Goal: Task Accomplishment & Management: Manage account settings

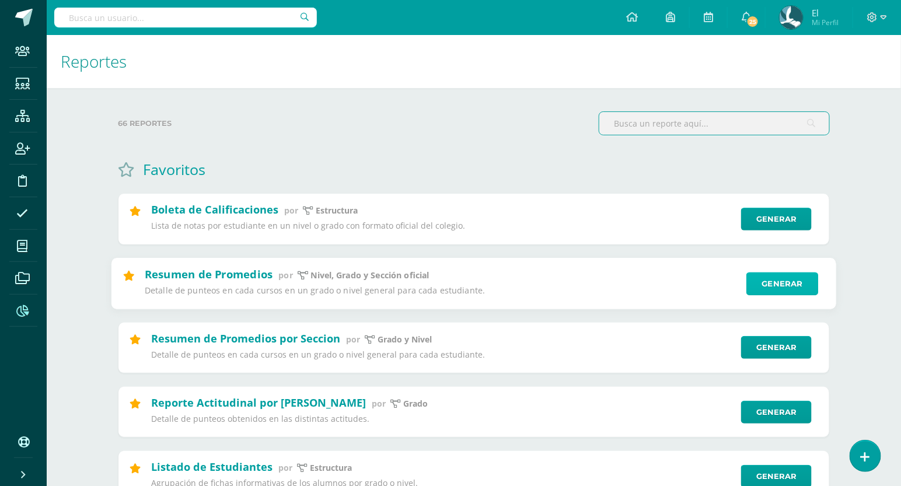
click at [778, 276] on link "Generar" at bounding box center [783, 283] width 72 height 23
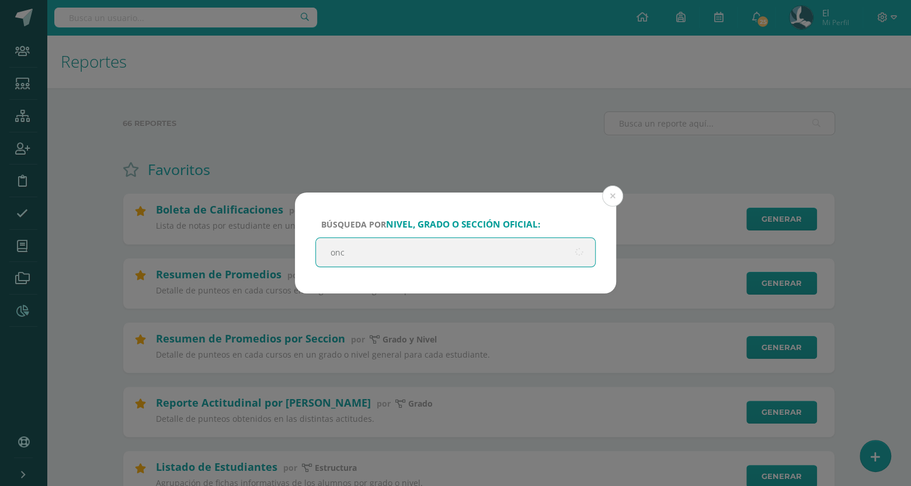
type input "once"
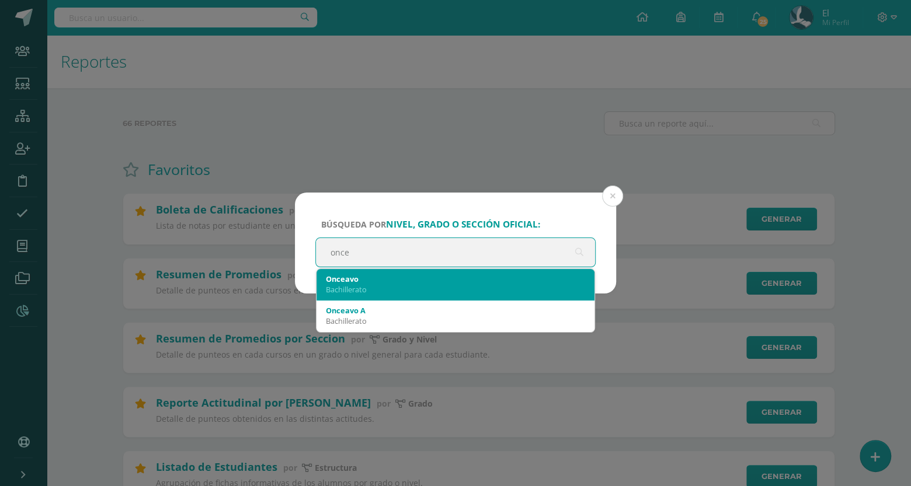
click at [526, 281] on div "Onceavo" at bounding box center [455, 279] width 259 height 11
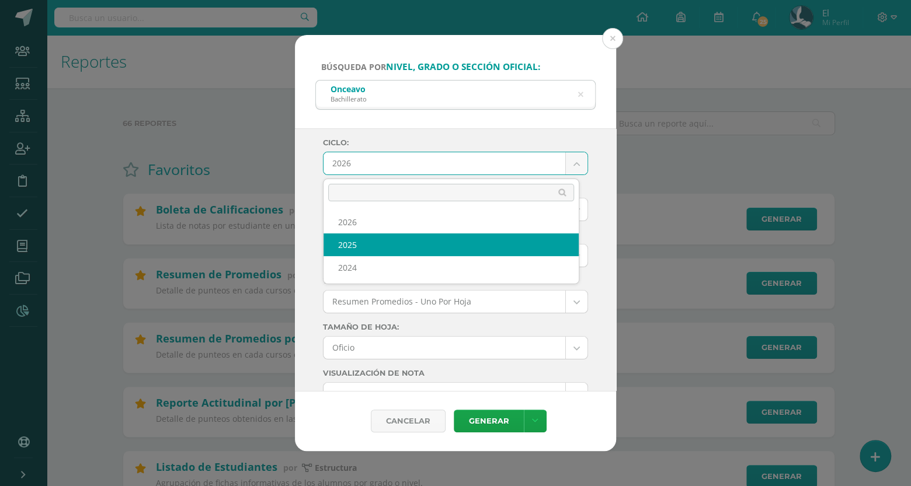
select select "4"
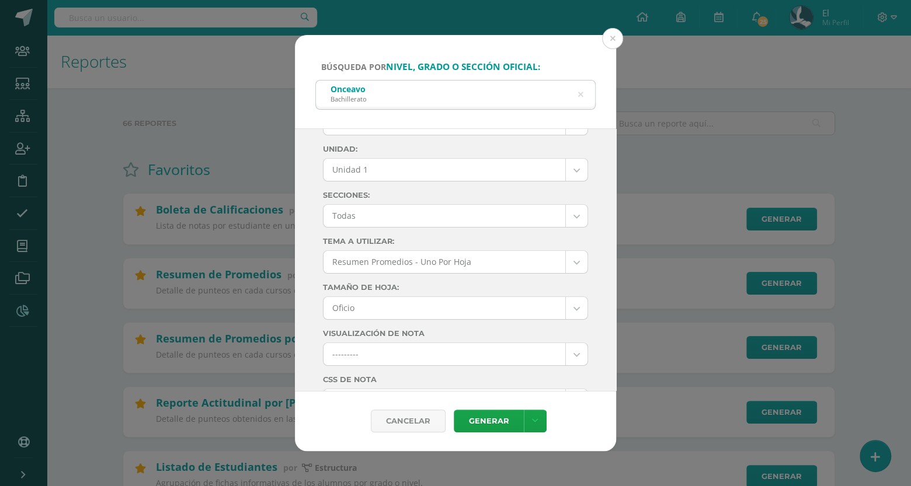
scroll to position [40, 0]
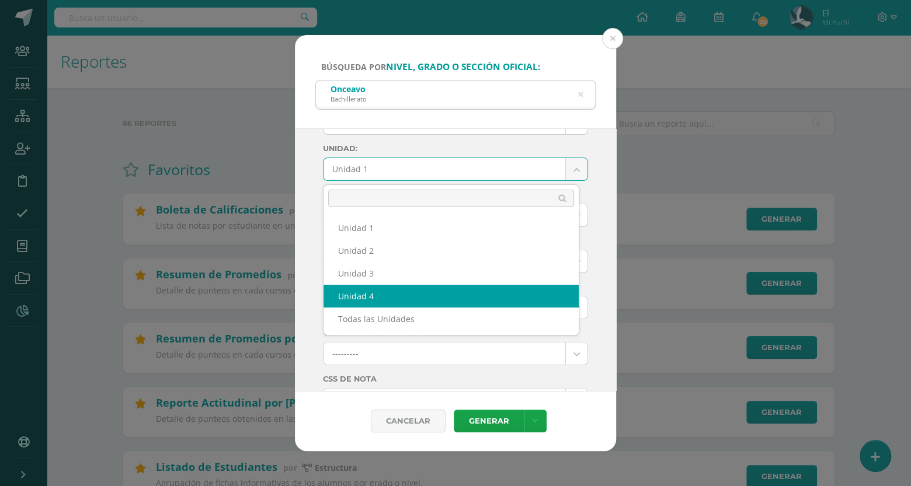
select select "Unidad 4"
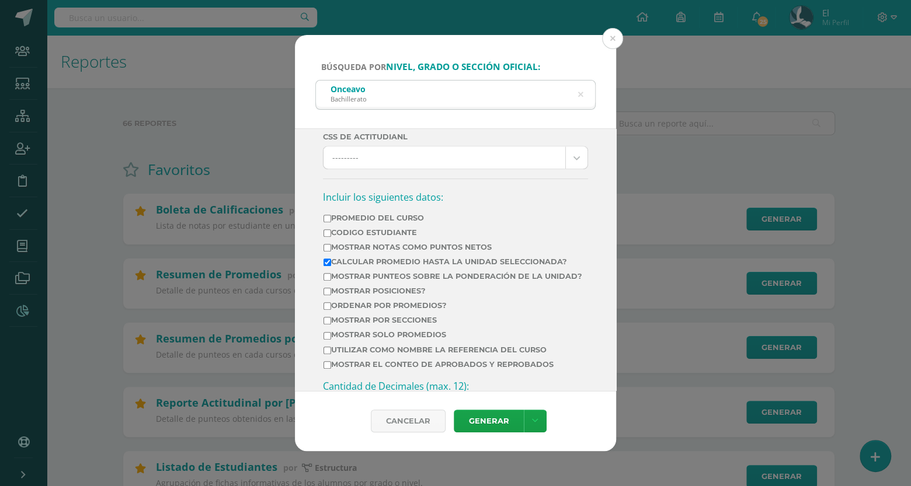
scroll to position [375, 0]
click at [343, 256] on td "Mostrar Notas Como Puntos Netos" at bounding box center [453, 249] width 260 height 15
click at [329, 251] on input "Mostrar Notas Como Puntos Netos" at bounding box center [327, 247] width 8 height 8
checkbox input "true"
click at [329, 266] on input "Calcular promedio hasta la unidad seleccionada?" at bounding box center [327, 262] width 8 height 8
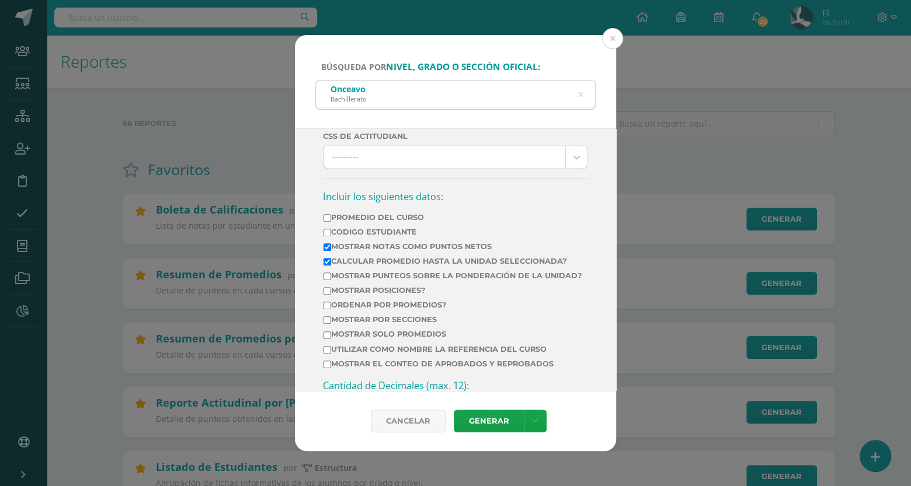
checkbox input "false"
click at [326, 309] on input "Ordenar por promedios?" at bounding box center [327, 306] width 8 height 8
checkbox input "true"
click at [484, 419] on link "Generar" at bounding box center [489, 421] width 70 height 23
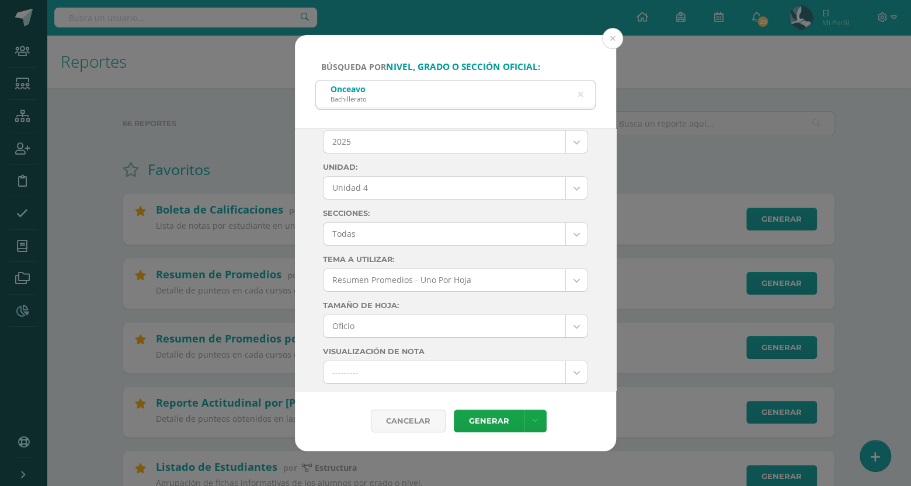
scroll to position [0, 0]
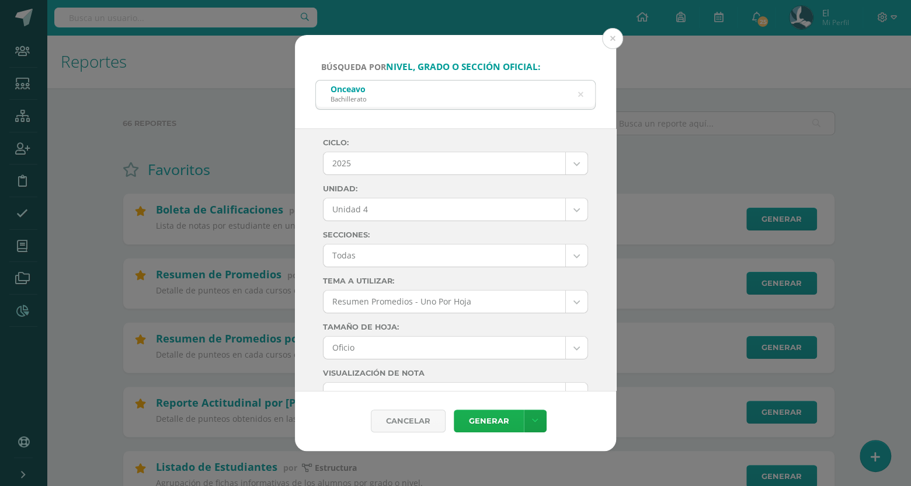
click at [490, 419] on link "Generar" at bounding box center [489, 421] width 70 height 23
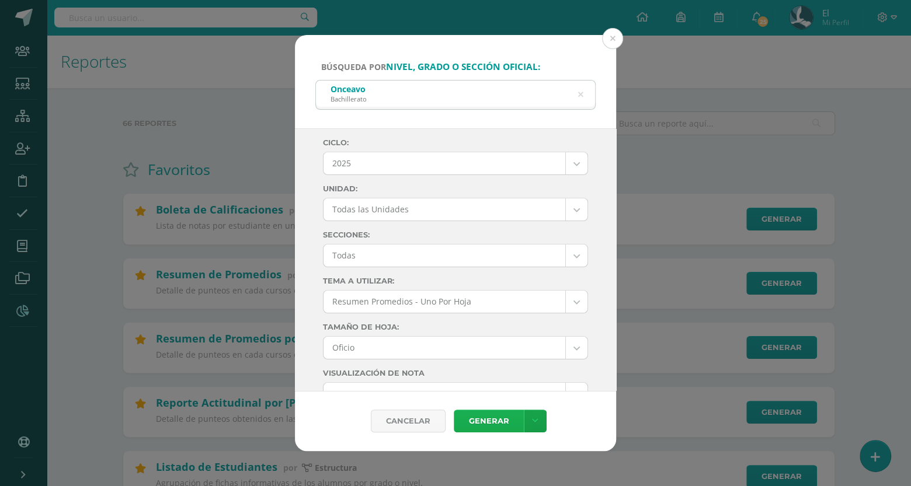
click at [482, 411] on link "Generar" at bounding box center [489, 421] width 70 height 23
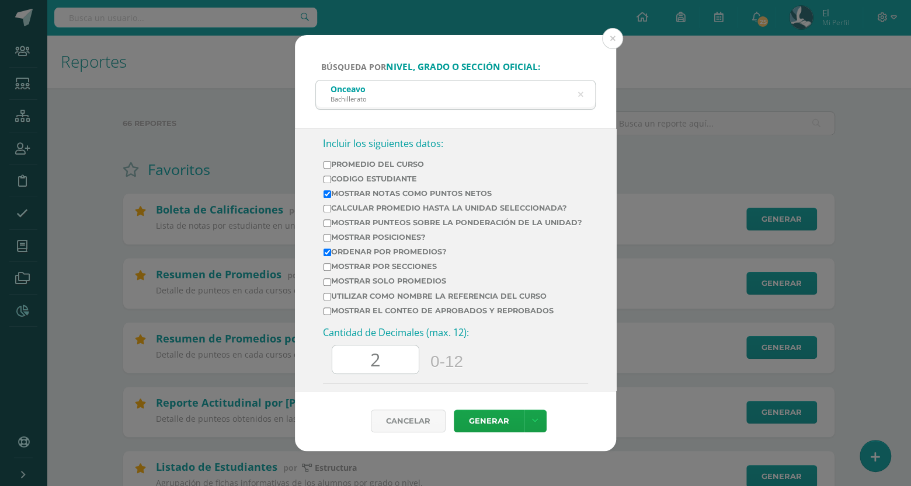
scroll to position [426, 0]
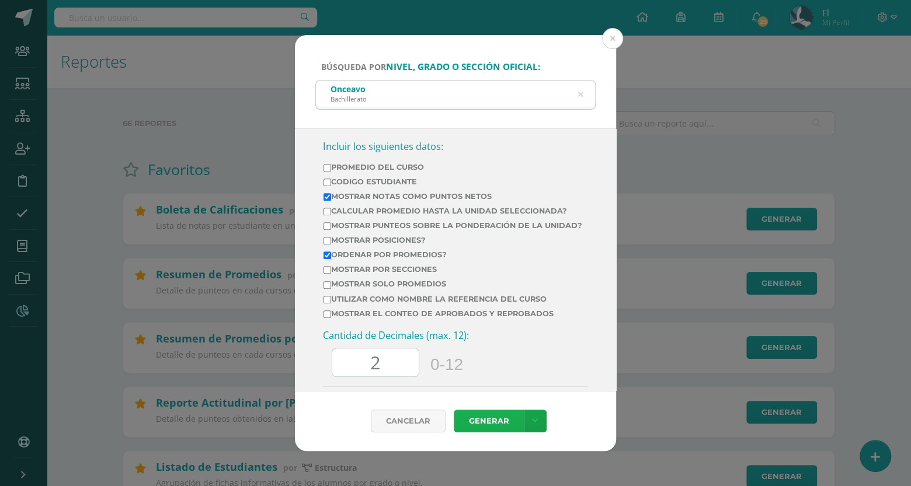
click at [482, 426] on link "Generar" at bounding box center [489, 421] width 70 height 23
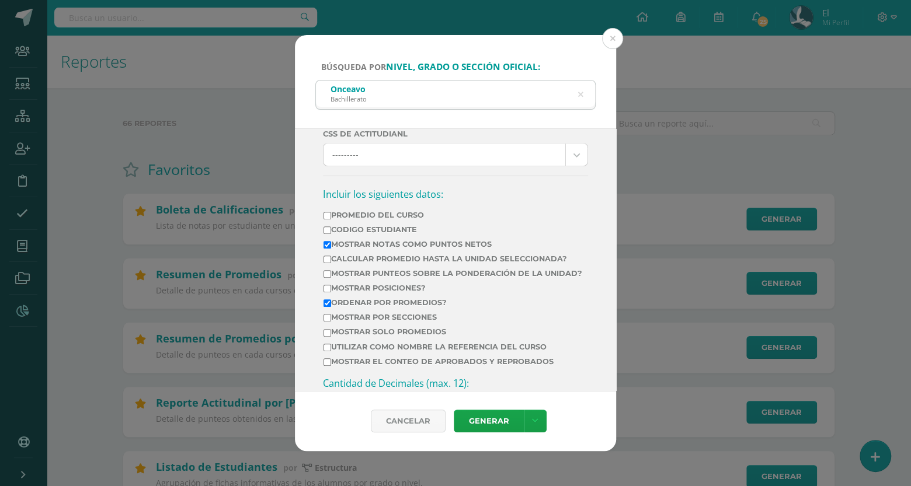
scroll to position [0, 0]
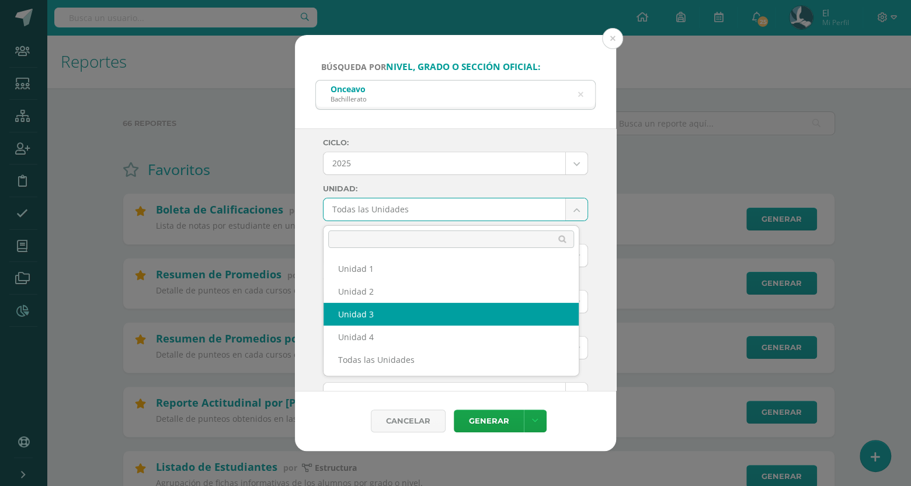
drag, startPoint x: 441, startPoint y: 213, endPoint x: 371, endPoint y: 331, distance: 137.2
select select "Unidad 4"
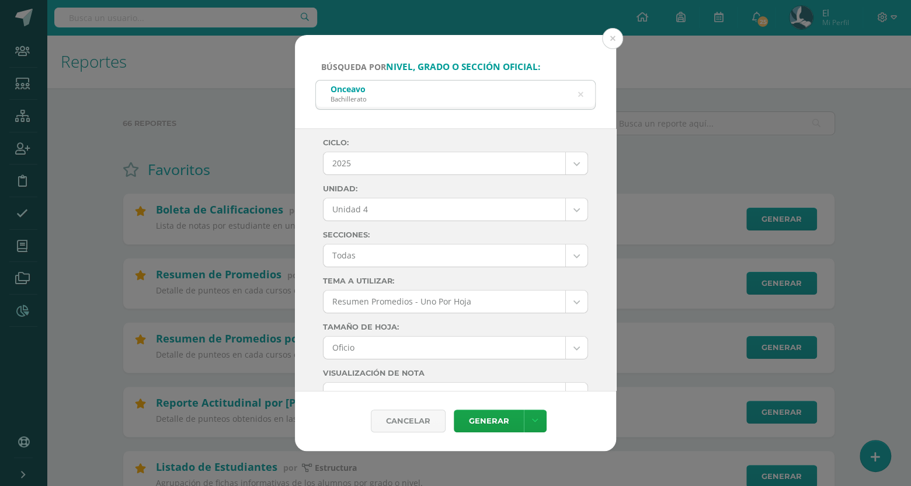
click at [371, 331] on label "Tamaño de hoja:" at bounding box center [455, 327] width 265 height 9
click at [484, 425] on link "Generar" at bounding box center [489, 421] width 70 height 23
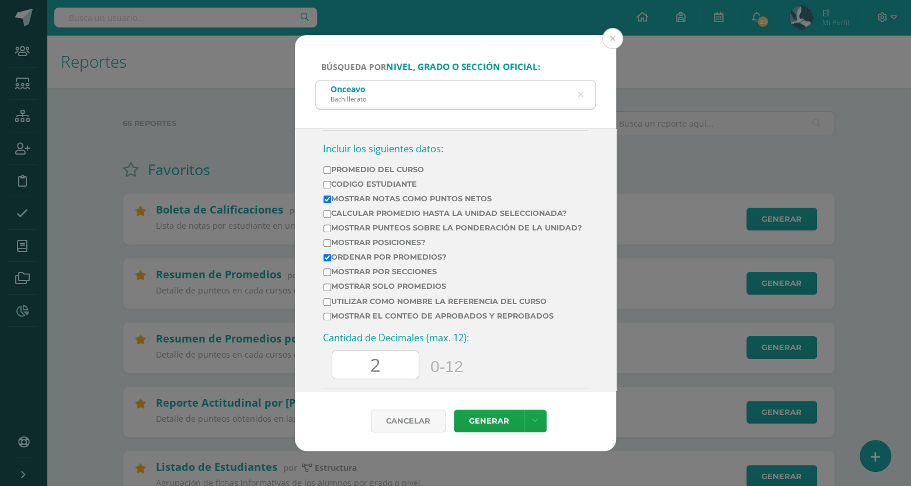
scroll to position [424, 0]
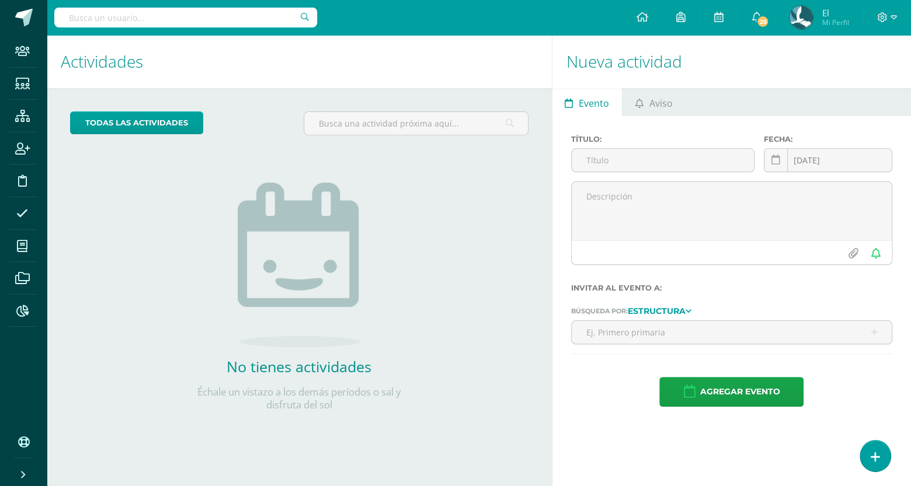
click at [205, 23] on input "text" at bounding box center [185, 18] width 263 height 20
type input "castillo"
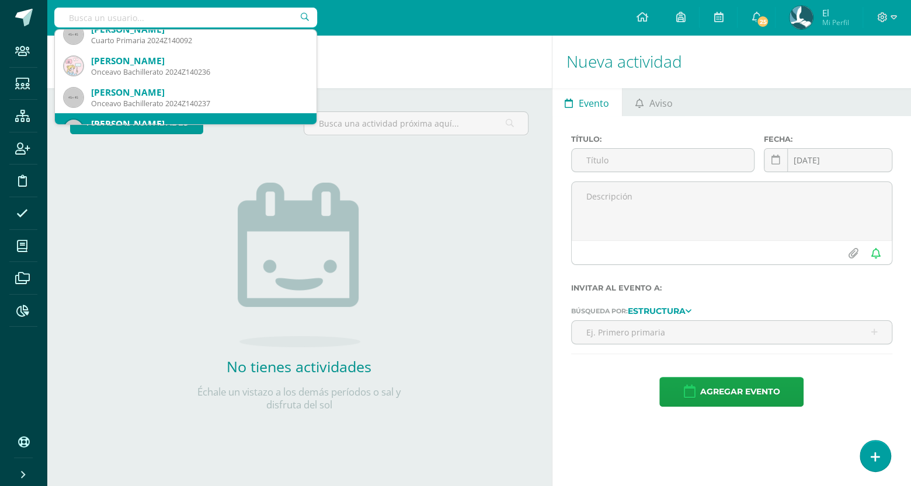
scroll to position [103, 0]
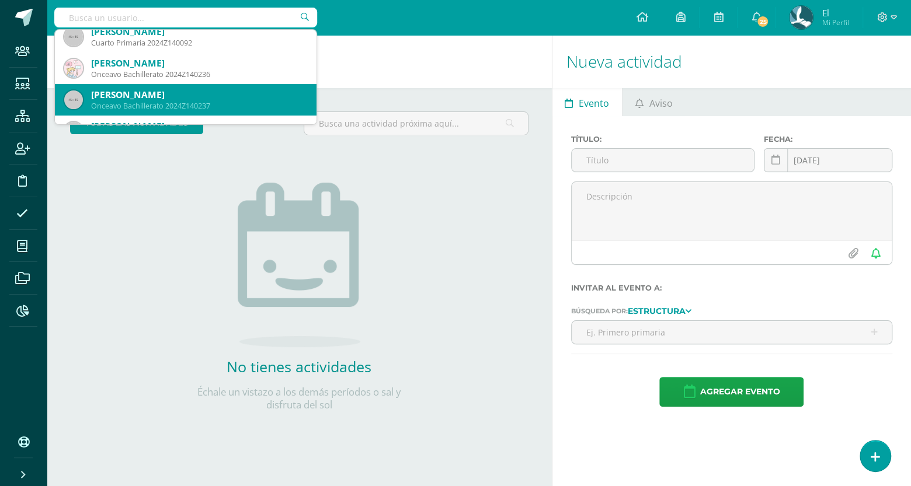
click at [189, 99] on div "[PERSON_NAME]" at bounding box center [199, 95] width 216 height 12
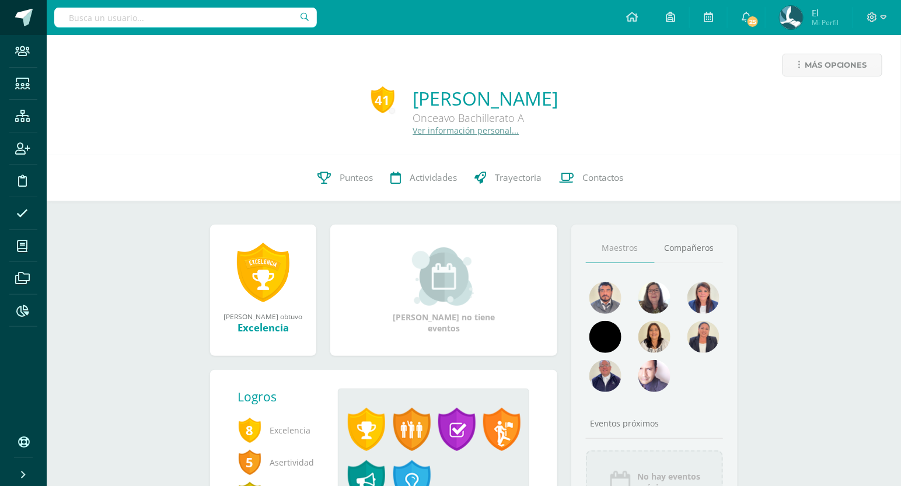
click at [31, 29] on link at bounding box center [23, 17] width 47 height 35
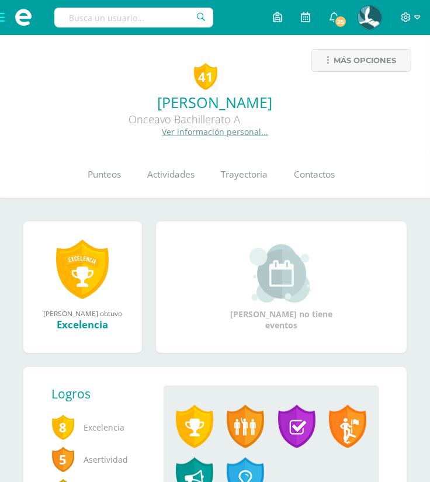
click at [203, 131] on link "Ver información personal..." at bounding box center [215, 131] width 106 height 11
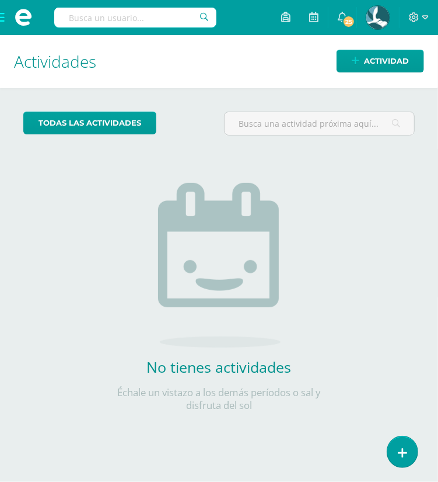
click at [127, 23] on input "text" at bounding box center [135, 18] width 162 height 20
click at [139, 19] on input "[PERSON_NAME]" at bounding box center [135, 18] width 162 height 20
type input "castillo her"
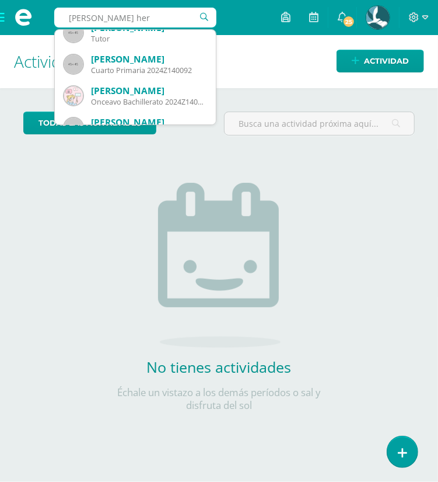
scroll to position [111, 0]
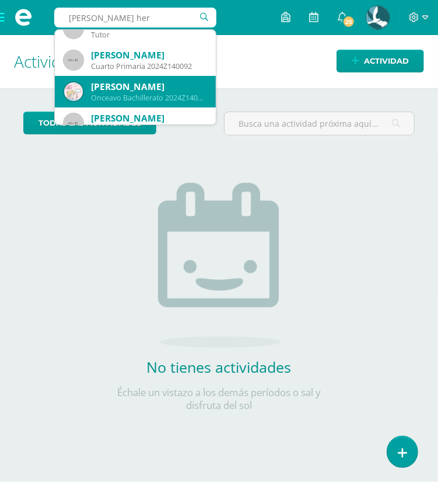
click at [145, 88] on div "Lisbeth Dayana Castillo Hernández" at bounding box center [149, 87] width 116 height 12
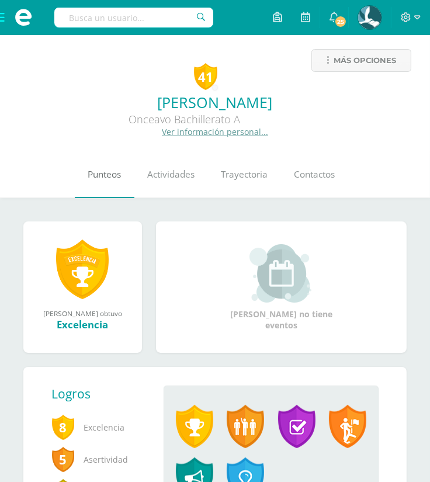
click at [118, 179] on span "Punteos" at bounding box center [104, 174] width 33 height 12
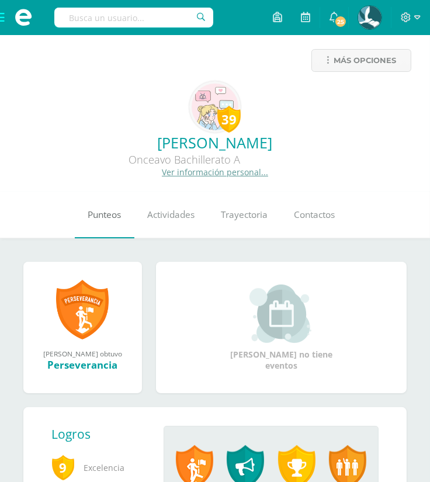
click at [111, 225] on link "Punteos" at bounding box center [105, 214] width 60 height 47
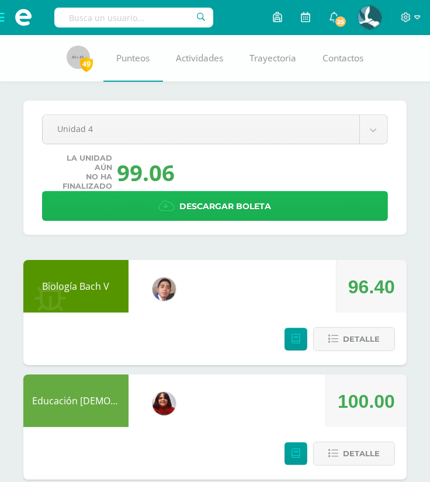
click at [236, 202] on span "Descargar boleta" at bounding box center [226, 206] width 92 height 29
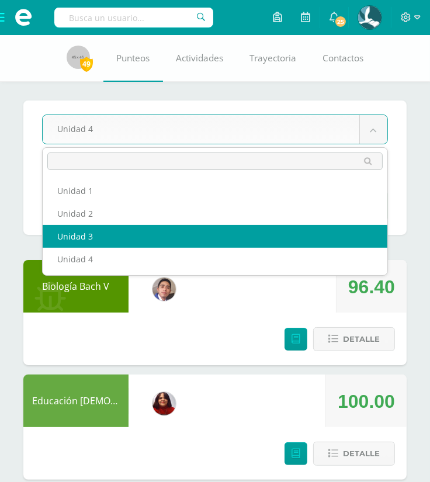
select select "Unidad 3"
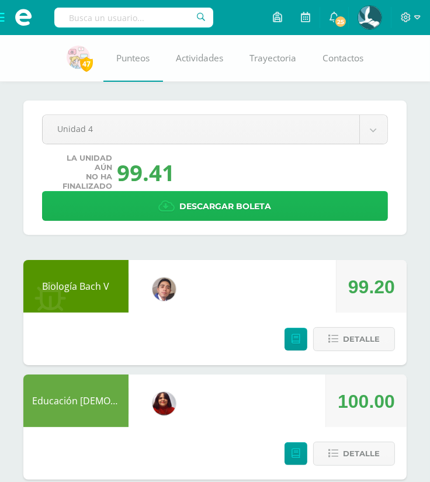
click at [170, 204] on icon at bounding box center [167, 206] width 16 height 13
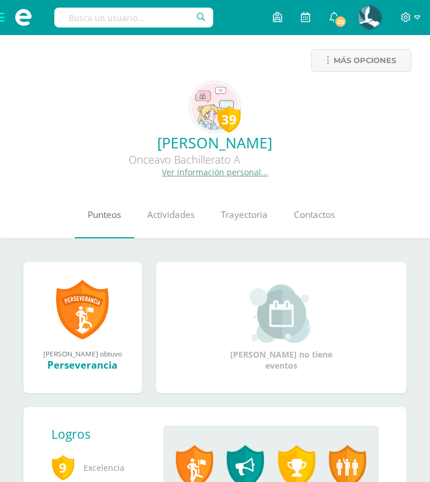
click at [114, 227] on link "Punteos" at bounding box center [105, 214] width 60 height 47
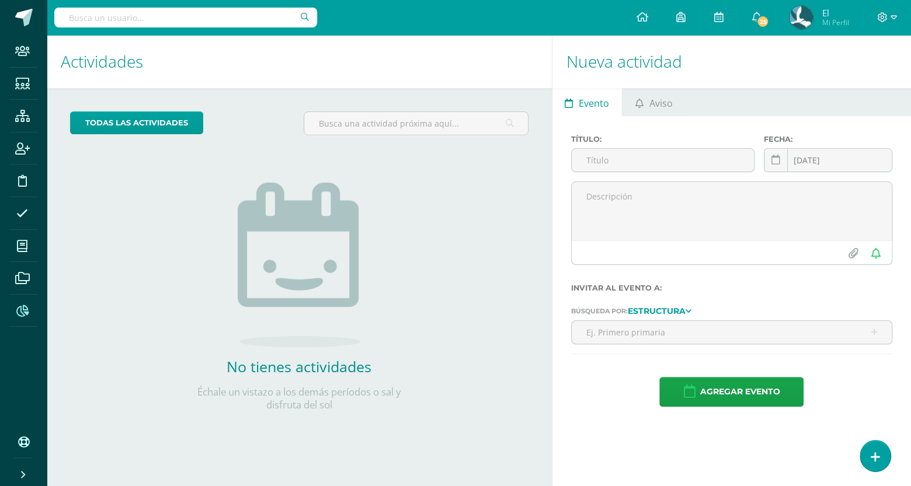
click at [20, 312] on icon at bounding box center [22, 311] width 12 height 12
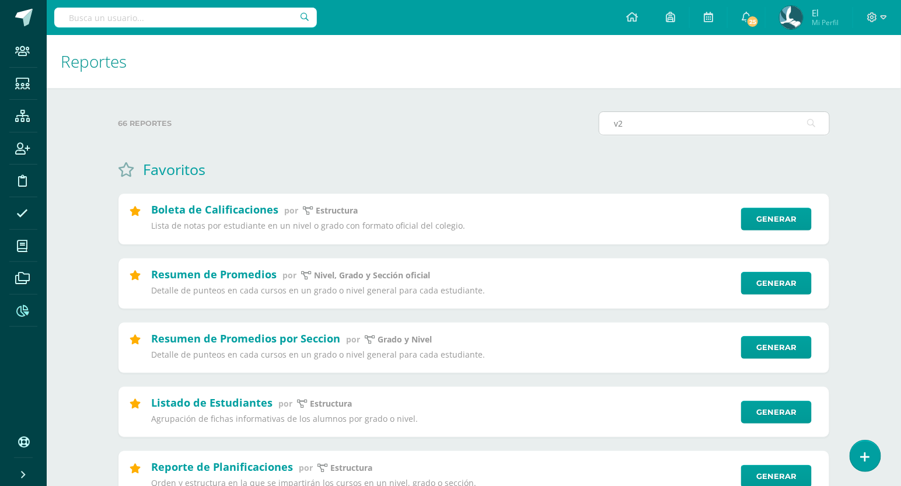
type input "v2"
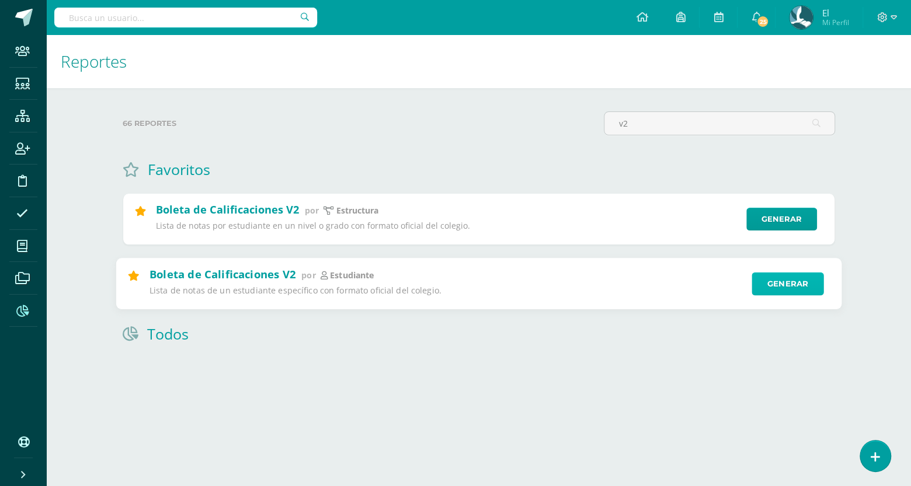
click at [789, 281] on link "Generar" at bounding box center [787, 283] width 72 height 23
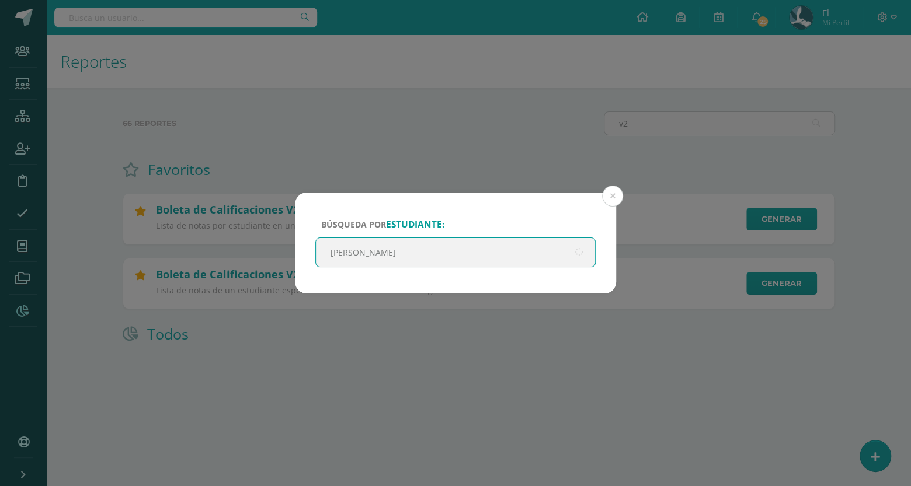
type input "[PERSON_NAME]"
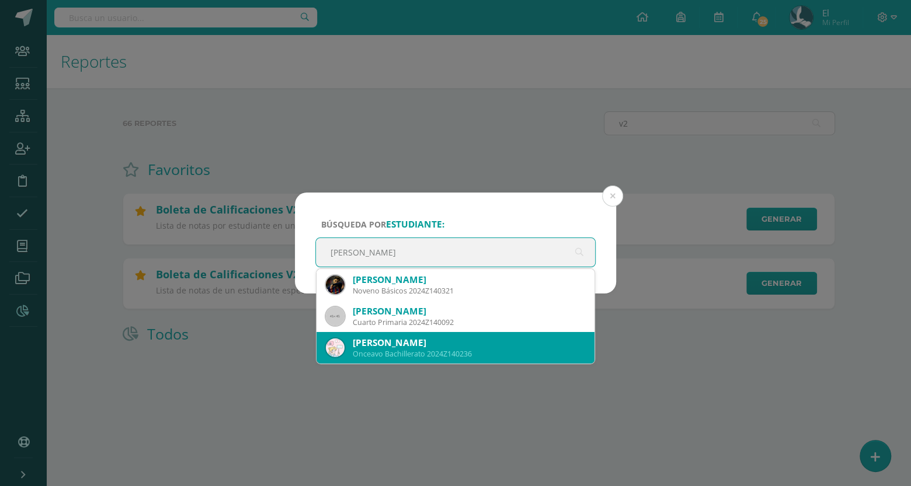
click at [427, 341] on div "Lisbeth Dayana Castillo Hernández" at bounding box center [469, 343] width 232 height 12
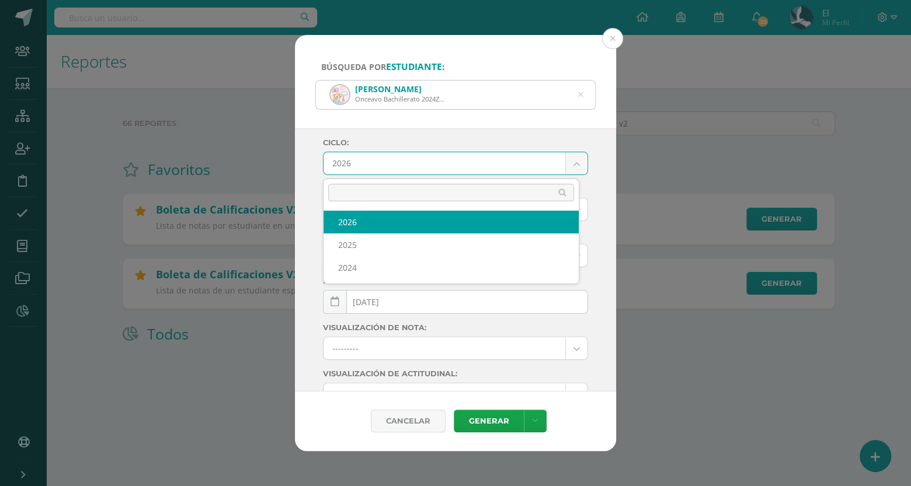
click at [398, 163] on body "Búsqueda por estudiante: Lisbeth Dayana Castillo Hernández Onceavo Bachillerato…" at bounding box center [455, 191] width 911 height 382
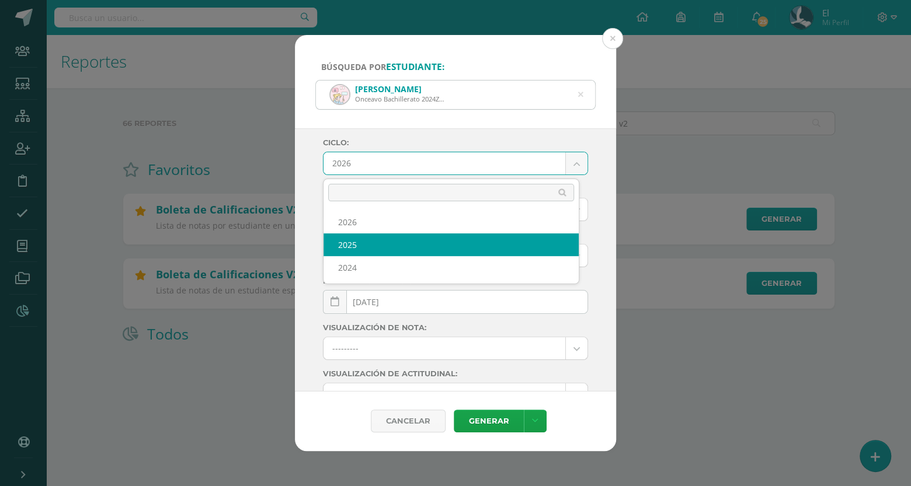
select select "4"
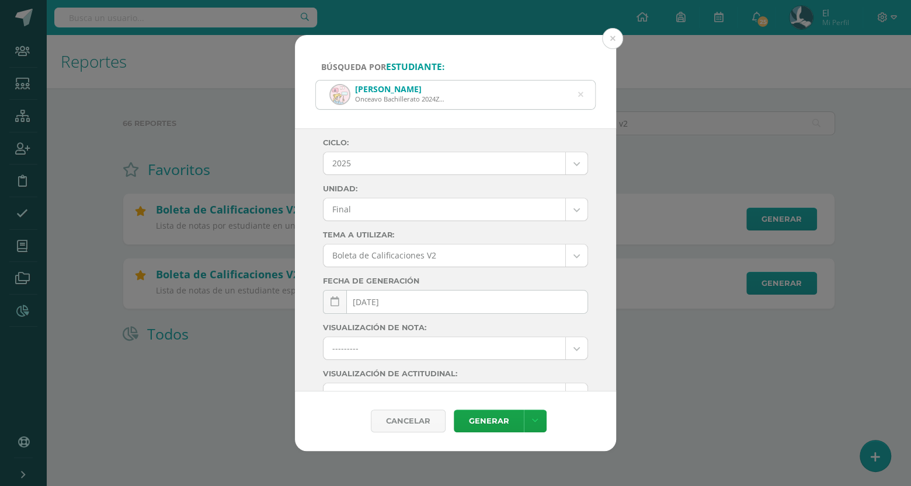
click at [393, 213] on body "Búsqueda por estudiante: Lisbeth Dayana Castillo Hernández Onceavo Bachillerato…" at bounding box center [455, 191] width 911 height 382
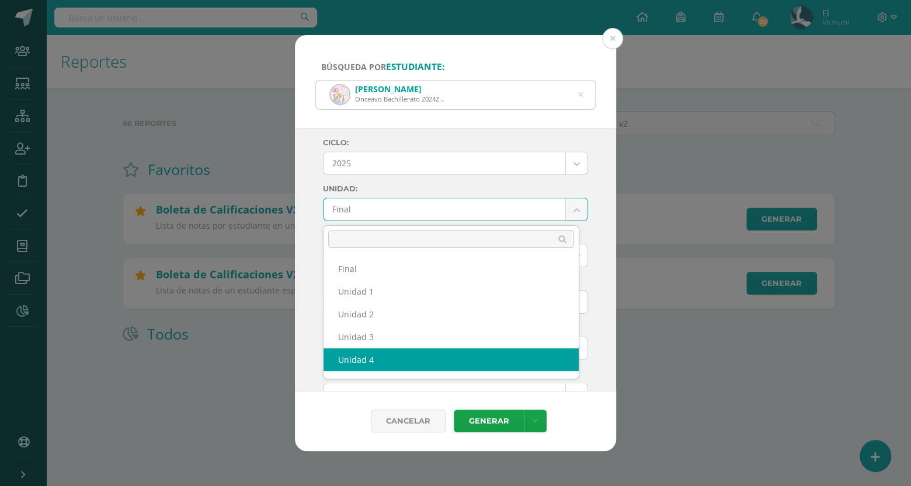
select select "Unidad 4"
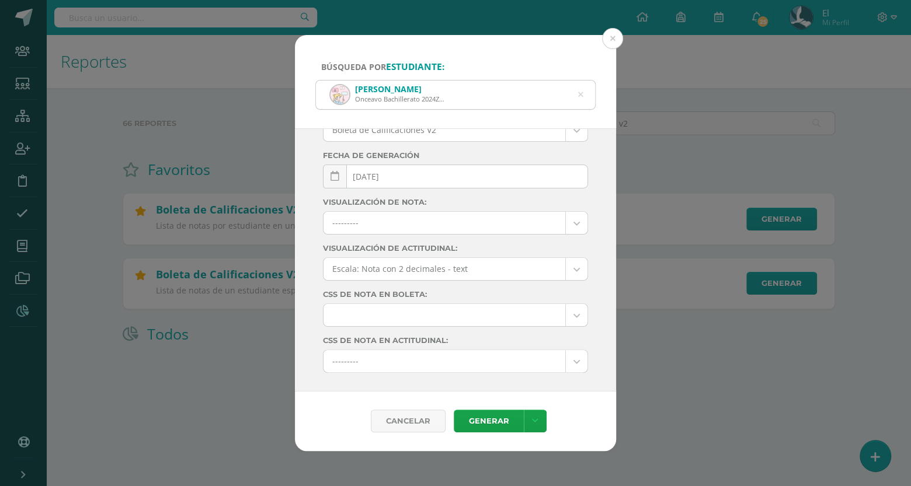
scroll to position [151, 0]
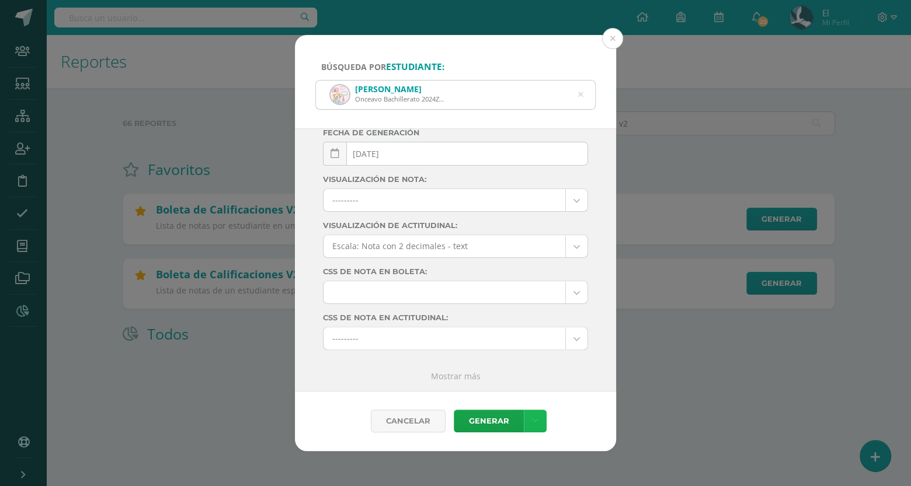
click at [536, 416] on link at bounding box center [535, 421] width 23 height 23
click at [571, 387] on link "Descargar como XLS" at bounding box center [534, 382] width 124 height 18
click at [583, 94] on div "Lisbeth Dayana Castillo Hernández Onceavo Bachillerato 2024Z140236" at bounding box center [455, 95] width 279 height 29
click at [580, 92] on icon at bounding box center [580, 95] width 5 height 30
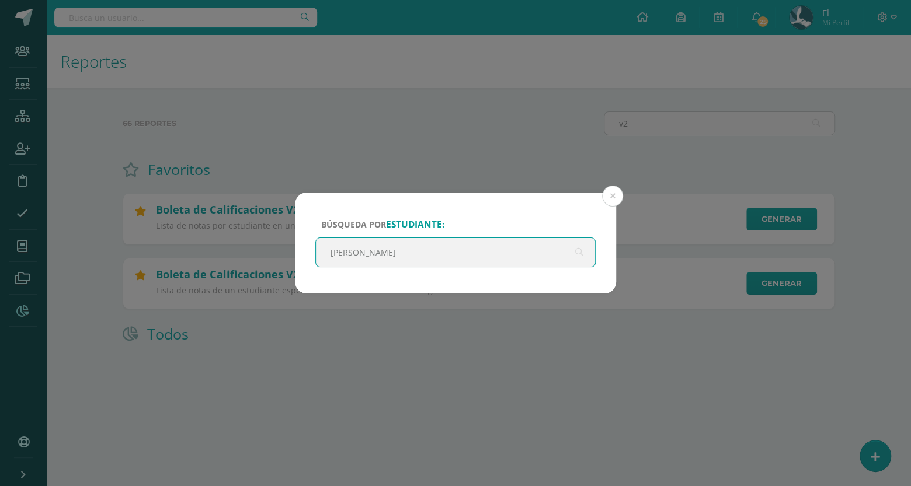
type input "castillo"
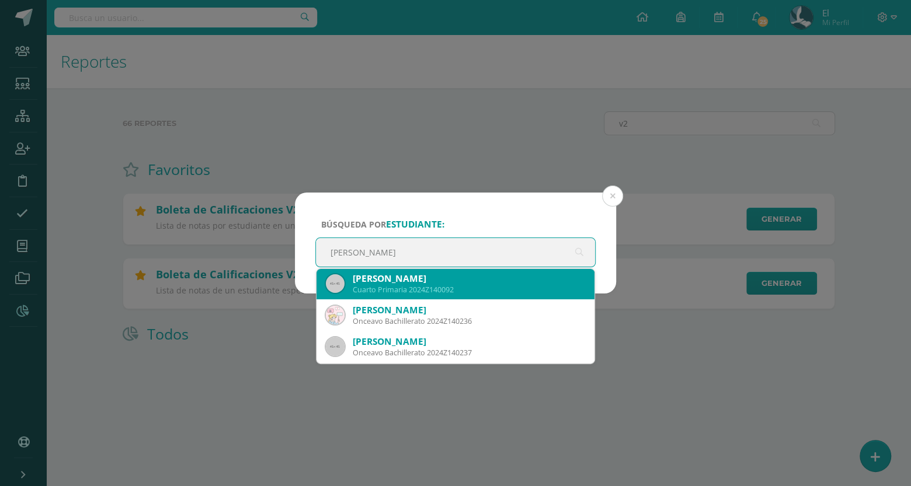
scroll to position [33, 0]
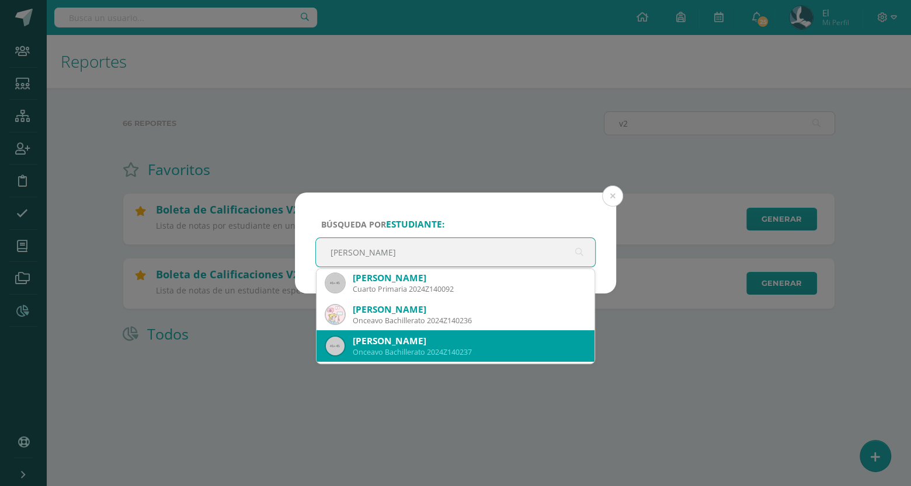
click at [443, 333] on div "Aylin Noemí Castillo Menéndez Onceavo Bachillerato 2024Z140237" at bounding box center [455, 346] width 259 height 32
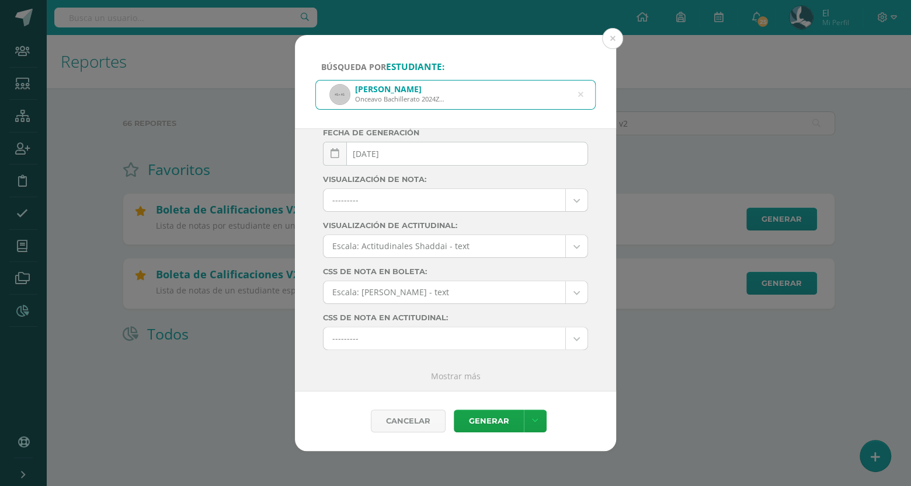
scroll to position [0, 0]
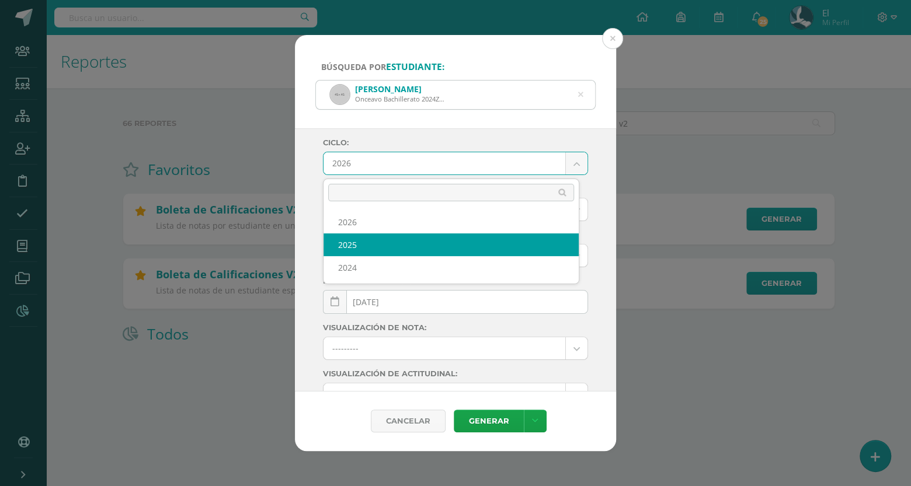
drag, startPoint x: 473, startPoint y: 166, endPoint x: 423, endPoint y: 236, distance: 86.2
select select "4"
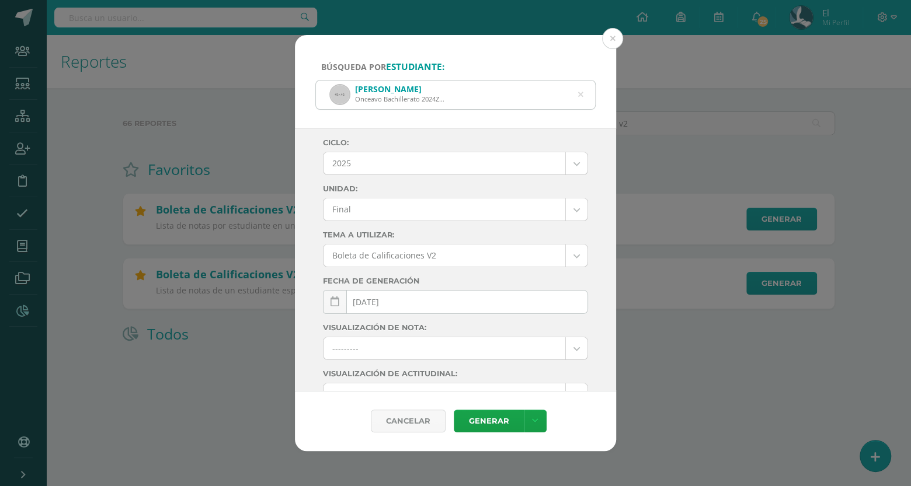
click at [423, 236] on label "Tema a Utilizar:" at bounding box center [455, 235] width 265 height 9
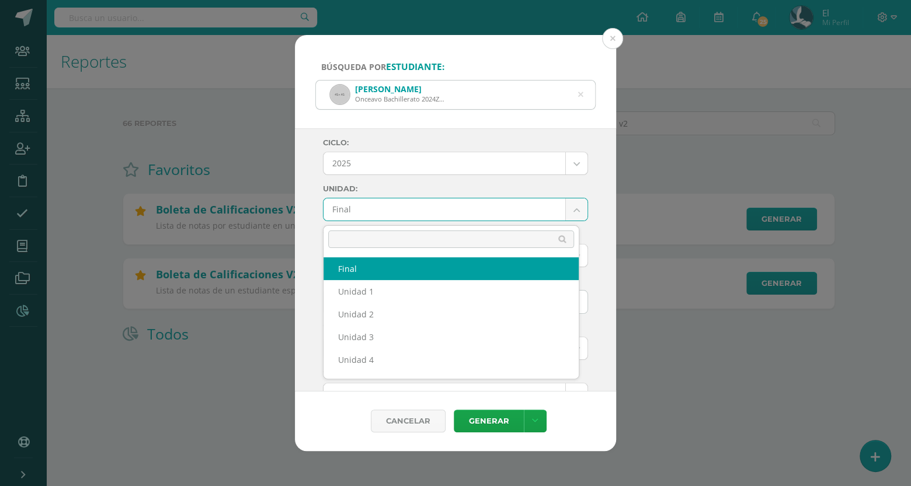
click at [438, 209] on body "Búsqueda por estudiante: Aylin Noemí Castillo Menéndez Onceavo Bachillerato 202…" at bounding box center [455, 191] width 911 height 382
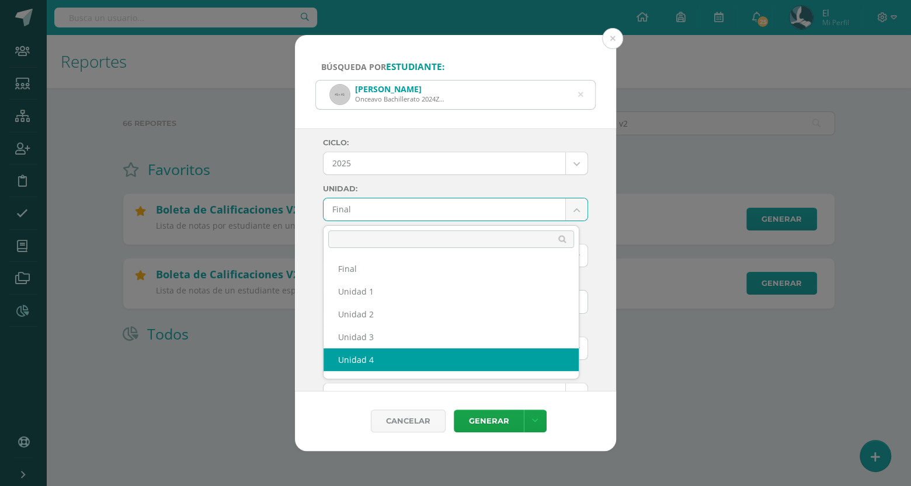
select select "Unidad 4"
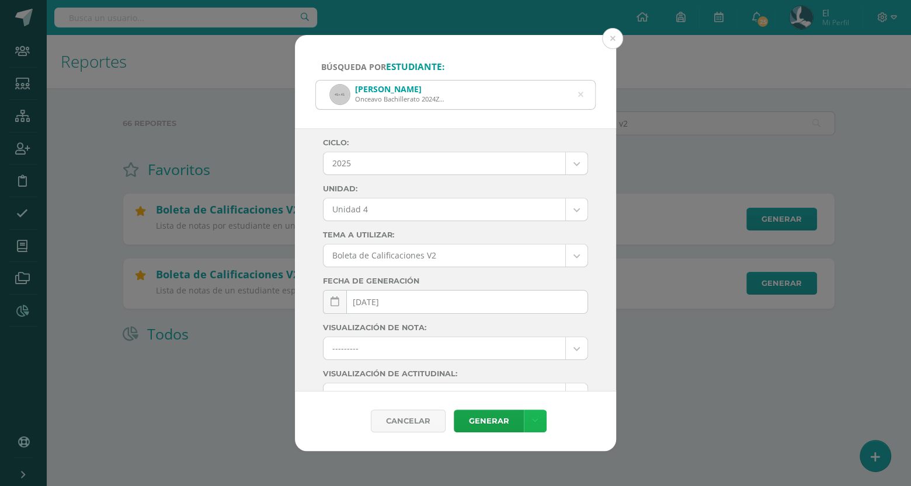
click at [540, 421] on link at bounding box center [535, 421] width 23 height 23
click at [541, 382] on link "Descargar como XLS" at bounding box center [534, 382] width 124 height 18
click at [615, 42] on button at bounding box center [612, 38] width 21 height 21
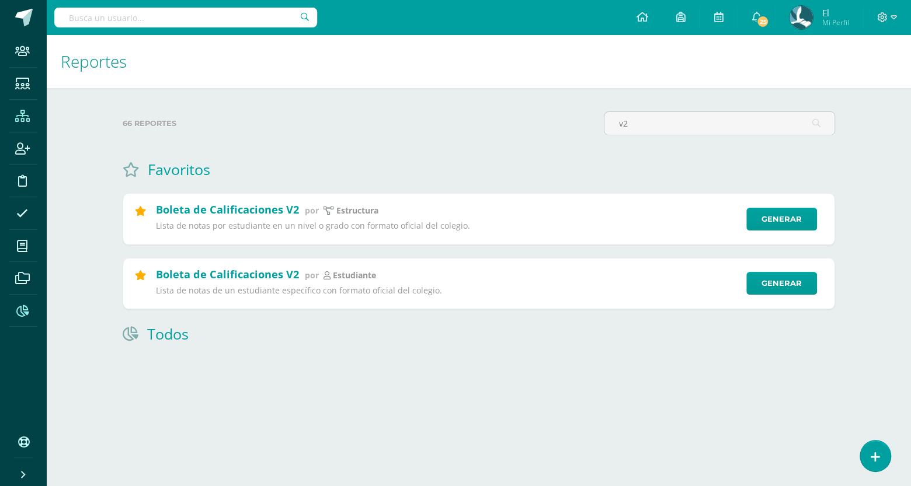
click at [25, 116] on icon at bounding box center [22, 116] width 15 height 12
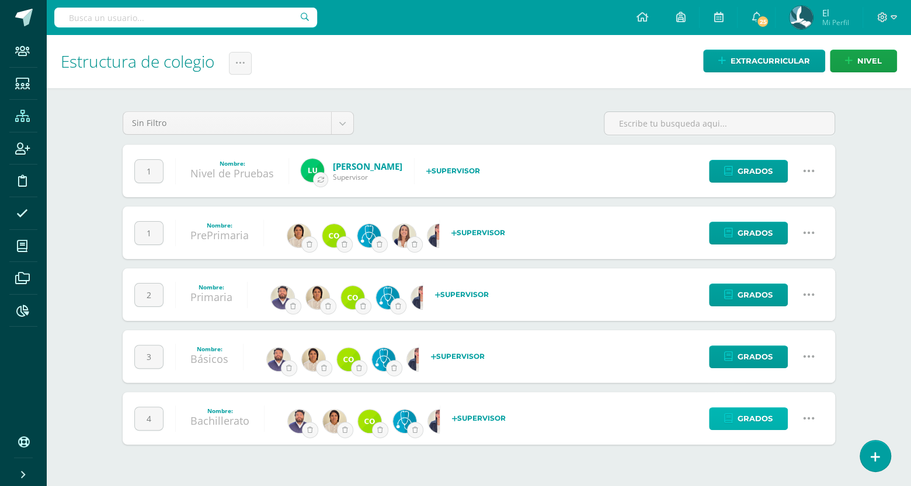
click at [720, 414] on link "Grados" at bounding box center [748, 418] width 79 height 23
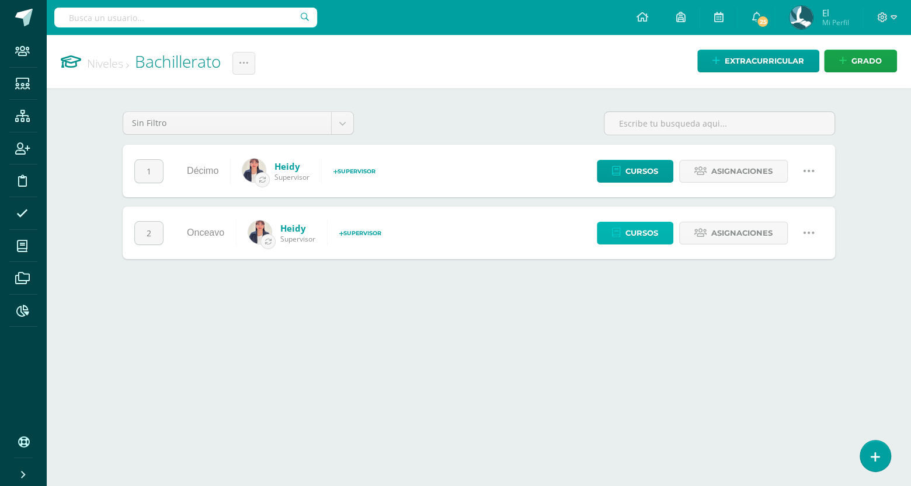
click at [636, 237] on span "Cursos" at bounding box center [641, 233] width 33 height 22
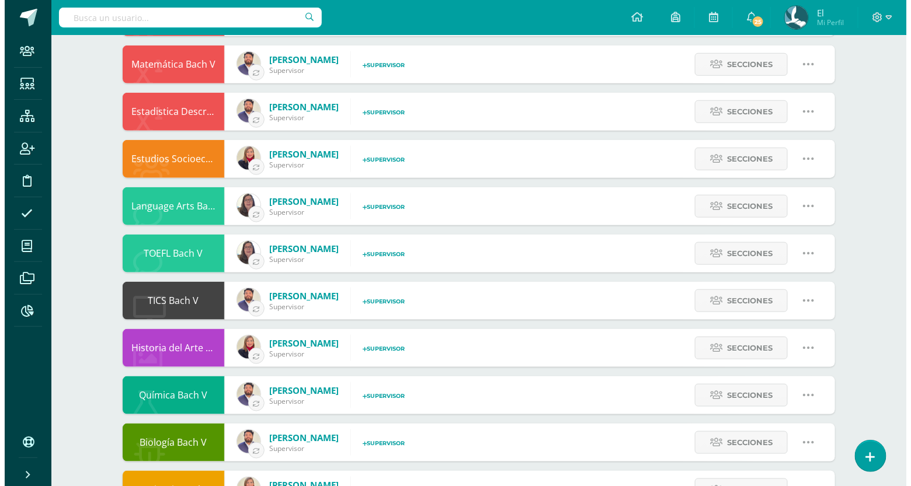
scroll to position [546, 0]
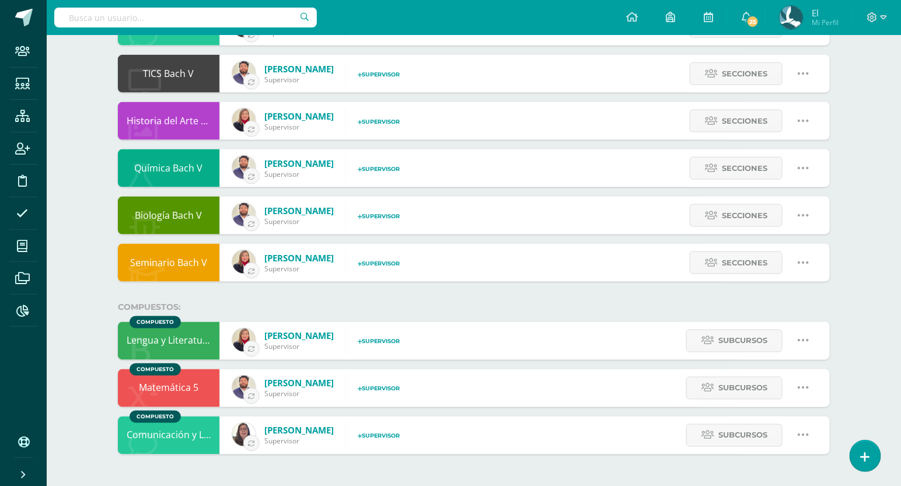
click at [801, 339] on icon at bounding box center [803, 340] width 13 height 13
click at [670, 309] on div "Compuestos:" at bounding box center [474, 307] width 712 height 11
click at [811, 336] on link at bounding box center [804, 341] width 30 height 30
click at [761, 413] on link "Eliminar" at bounding box center [780, 418] width 91 height 18
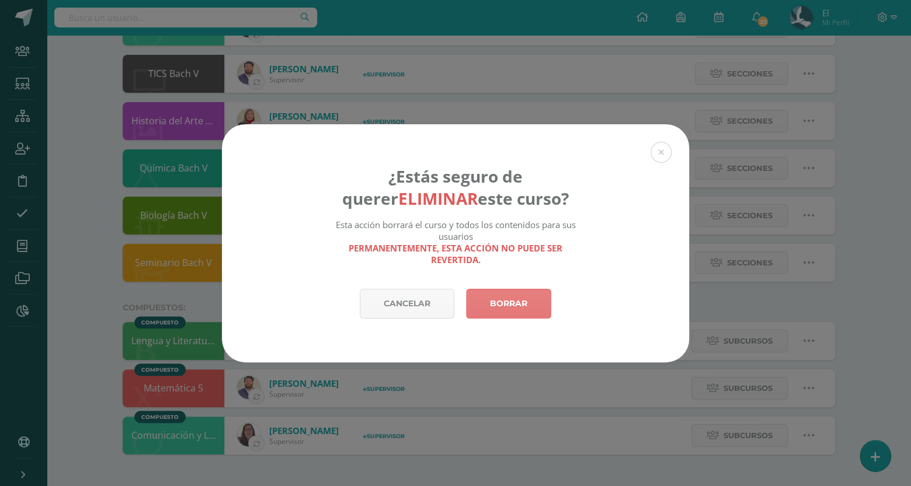
click at [521, 301] on link "Borrar" at bounding box center [508, 304] width 85 height 30
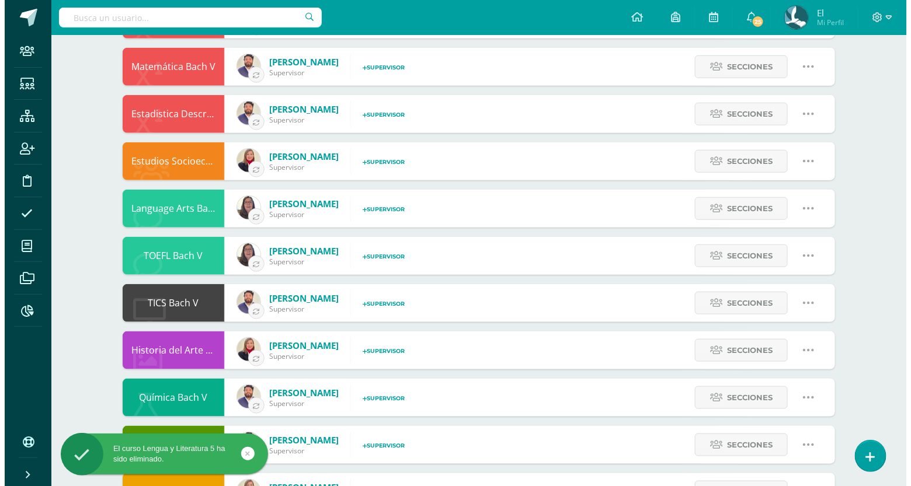
scroll to position [499, 0]
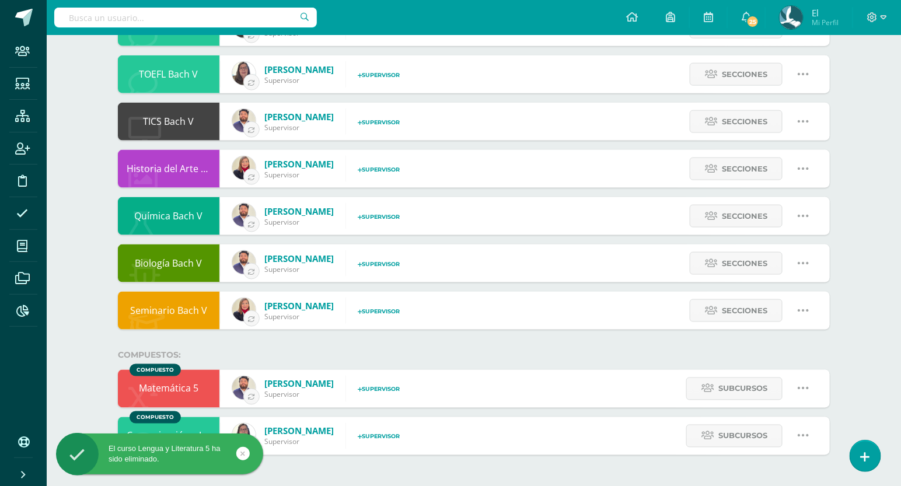
click at [811, 380] on link at bounding box center [804, 389] width 30 height 30
click at [766, 460] on link "Eliminar" at bounding box center [780, 465] width 91 height 18
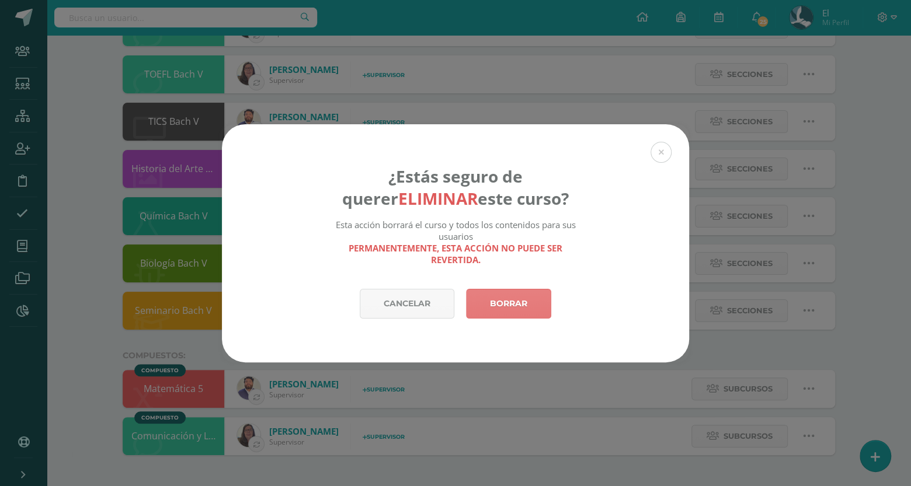
click at [523, 297] on link "Borrar" at bounding box center [508, 304] width 85 height 30
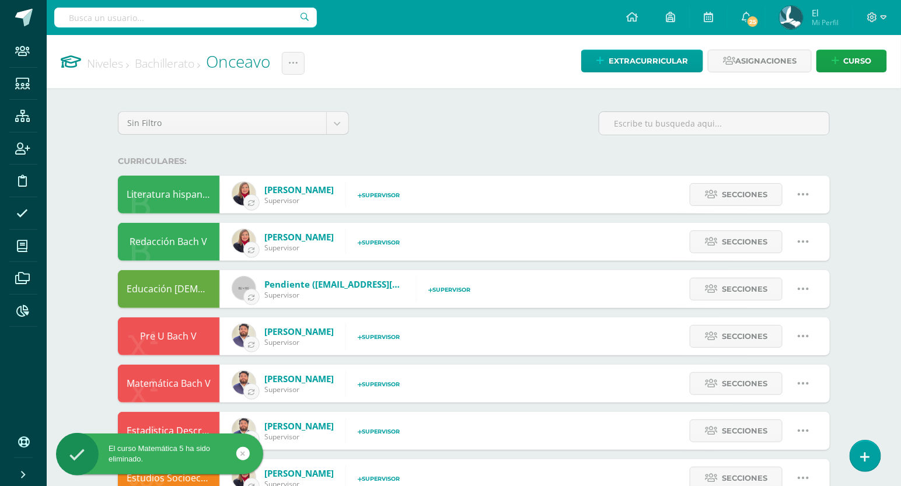
scroll to position [451, 0]
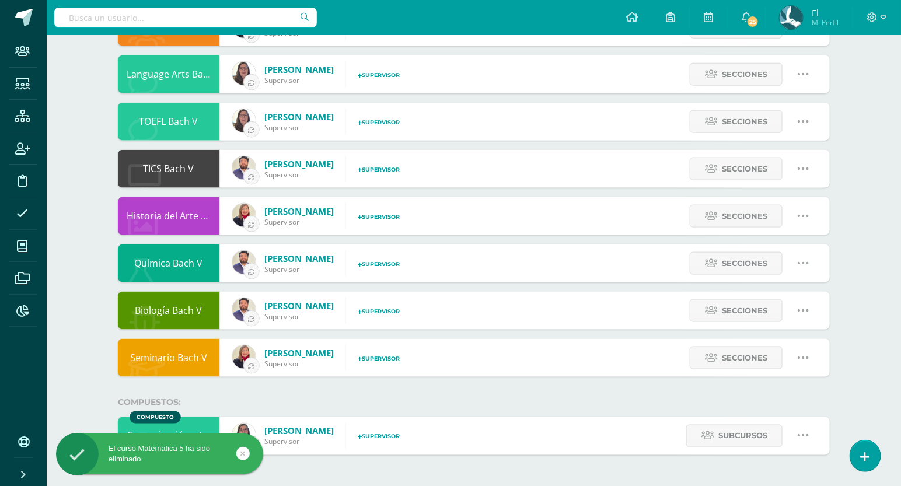
click at [810, 431] on link at bounding box center [804, 436] width 30 height 30
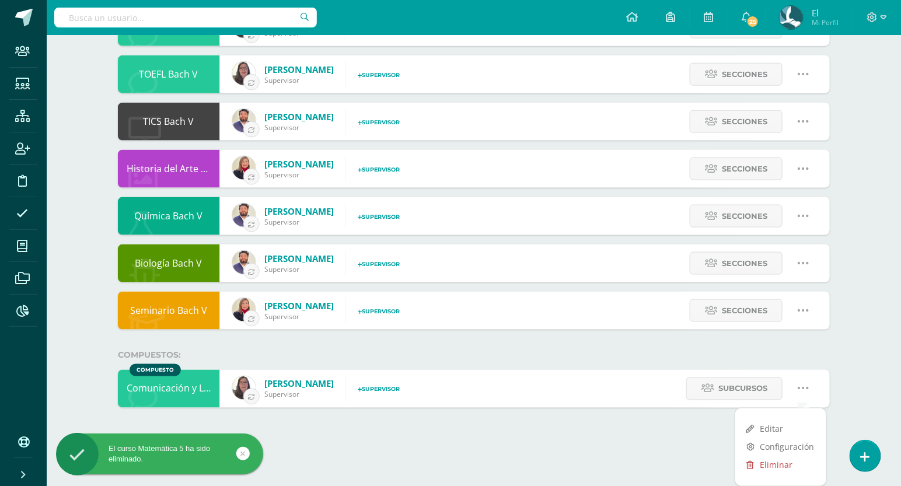
click at [770, 462] on link "Eliminar" at bounding box center [780, 465] width 91 height 18
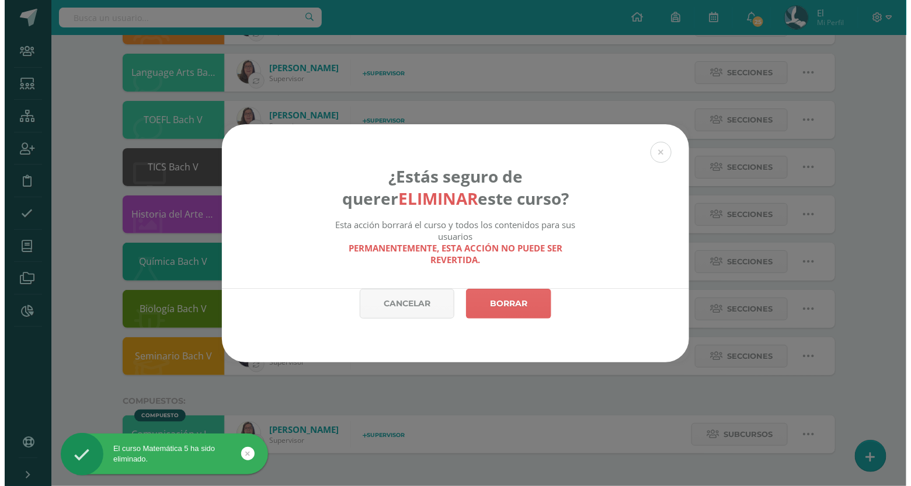
scroll to position [451, 0]
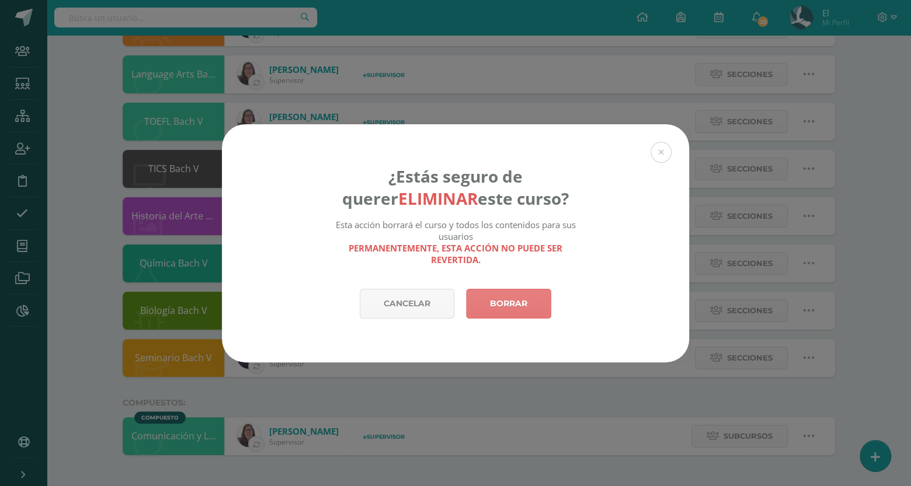
click at [522, 299] on link "Borrar" at bounding box center [508, 304] width 85 height 30
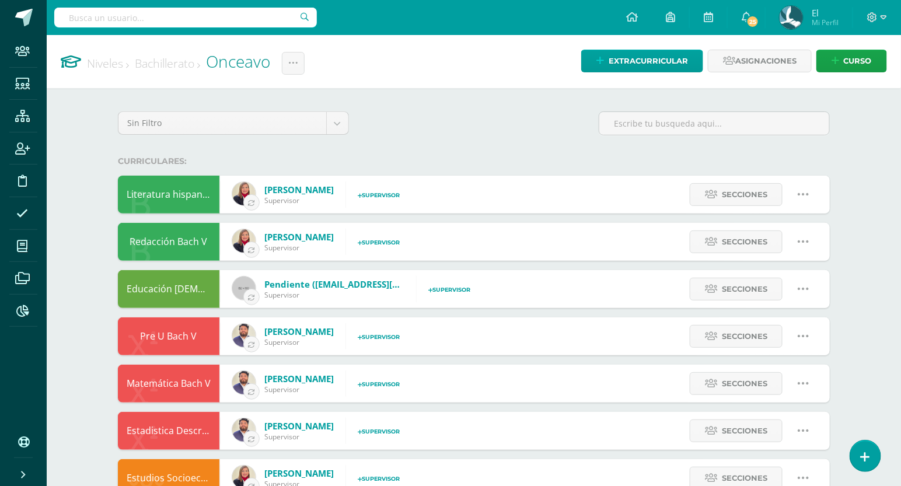
click at [246, 19] on input "text" at bounding box center [185, 18] width 263 height 20
type input "pre u"
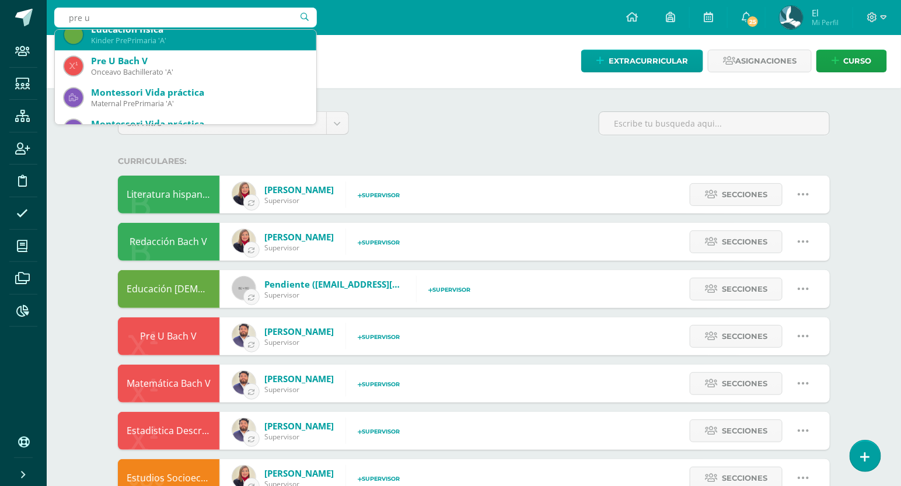
scroll to position [1176, 0]
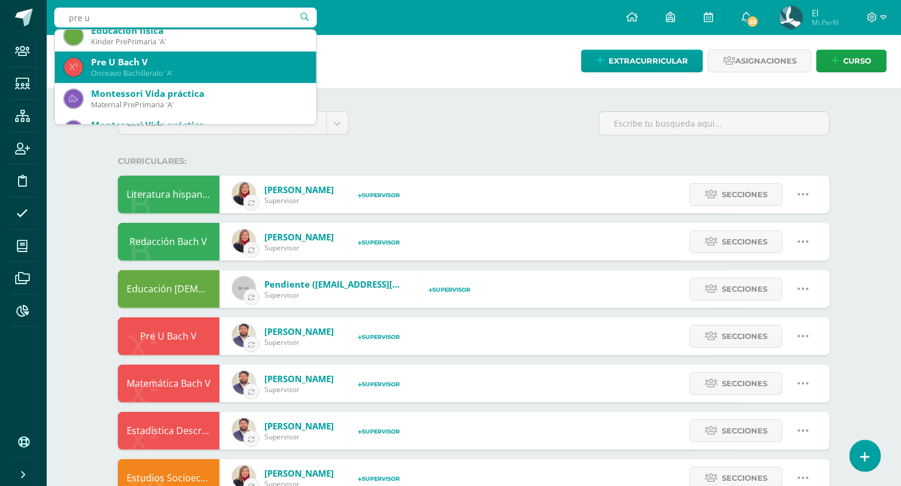
click at [207, 57] on div "Pre U Bach V" at bounding box center [199, 62] width 216 height 12
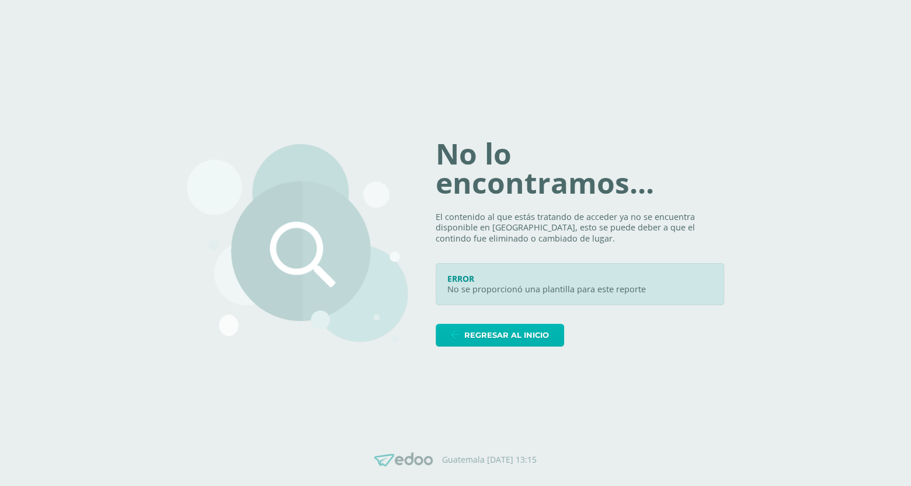
click at [463, 339] on link "Regresar al inicio" at bounding box center [499, 335] width 128 height 23
click at [490, 333] on span "Regresar al inicio" at bounding box center [506, 336] width 85 height 22
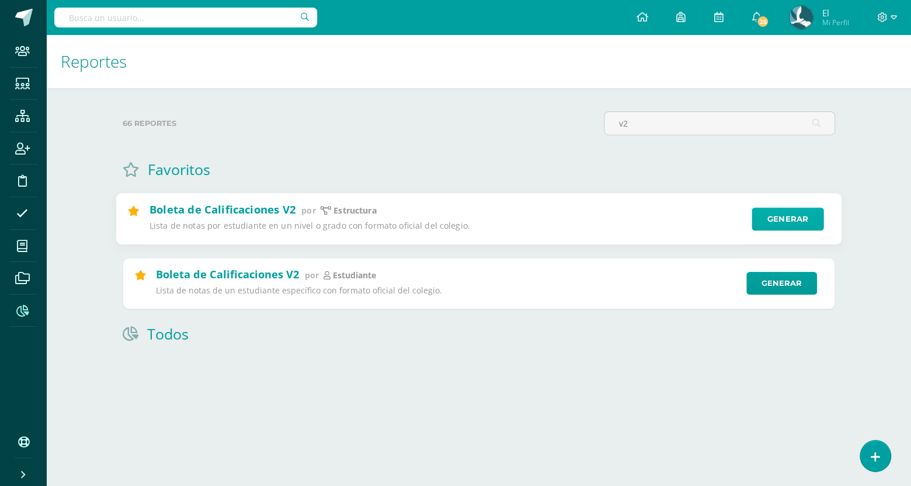
type input "v2"
click at [784, 221] on link "Generar" at bounding box center [787, 219] width 72 height 23
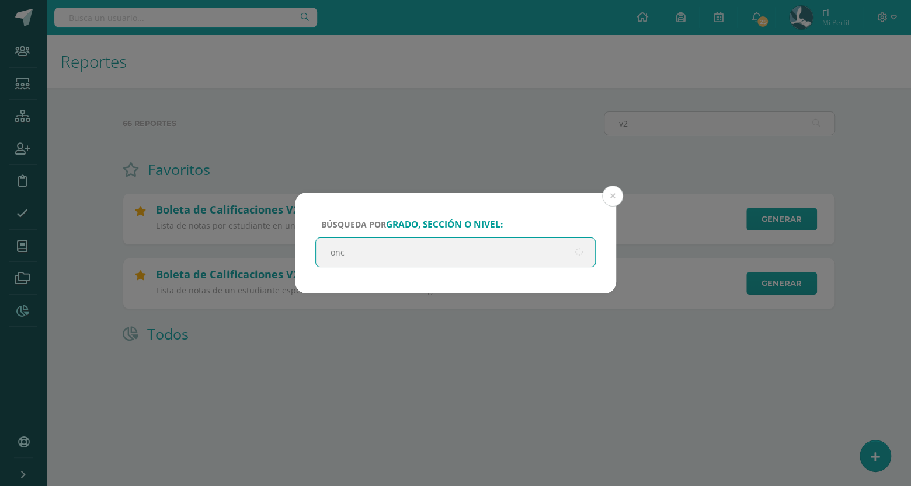
type input "once"
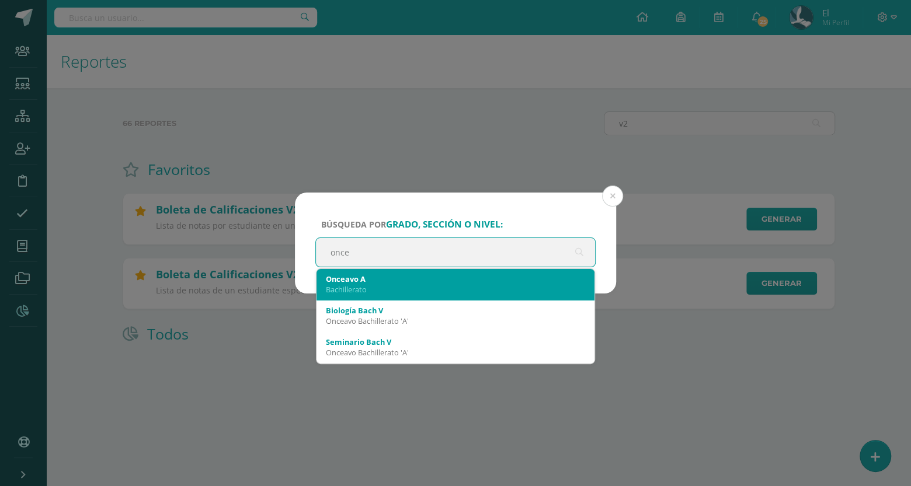
click at [430, 284] on div "Bachillerato" at bounding box center [455, 289] width 259 height 11
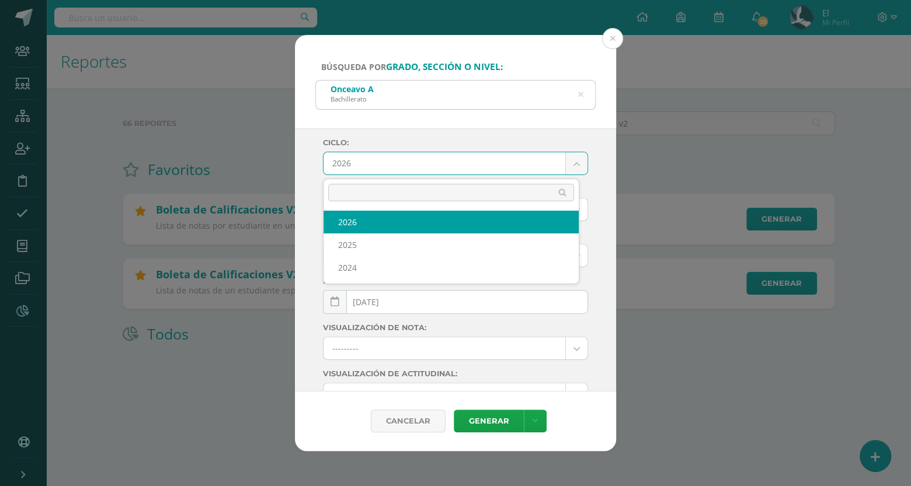
click at [366, 155] on body "Búsqueda por grado, sección o nivel: Onceavo A Bachillerato once Ciclo: 2026 20…" at bounding box center [455, 191] width 911 height 382
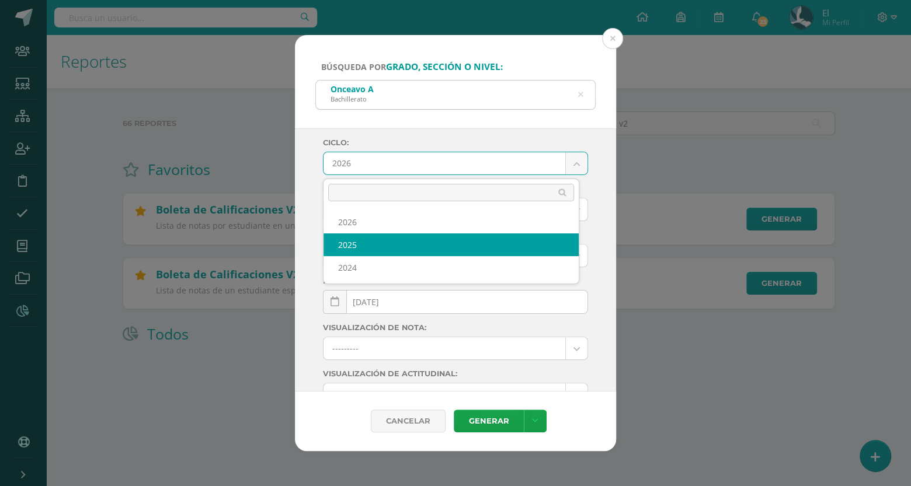
select select "4"
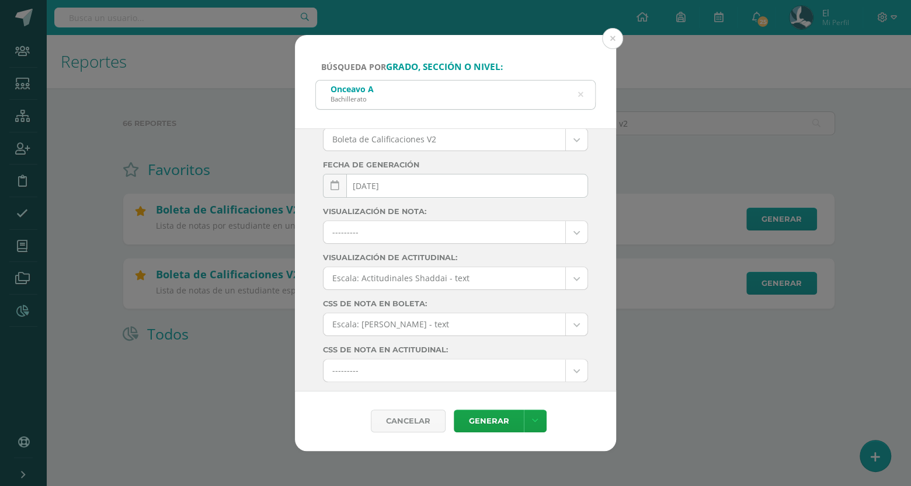
scroll to position [151, 0]
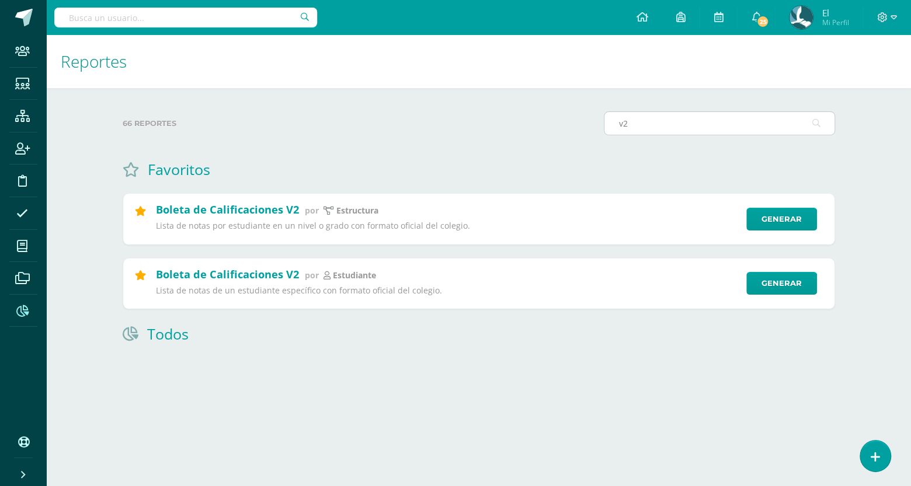
click at [643, 124] on input "v2" at bounding box center [719, 123] width 230 height 23
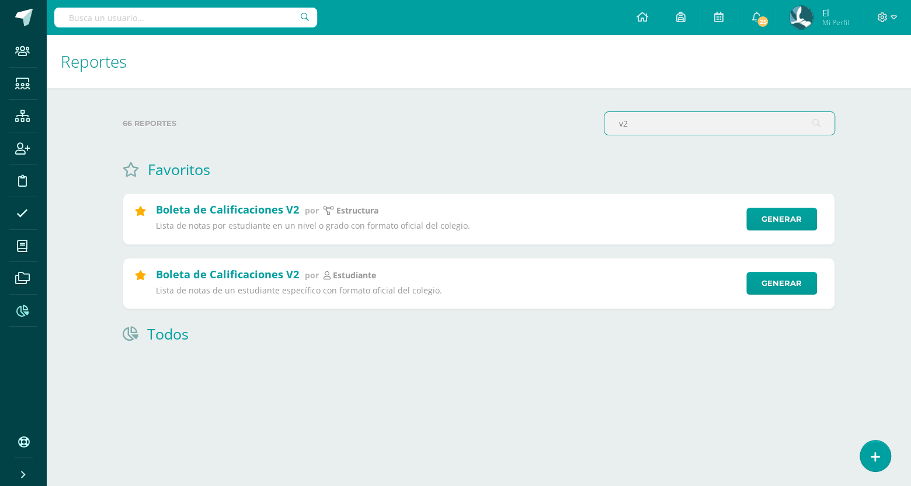
click at [643, 124] on input "v2" at bounding box center [719, 123] width 230 height 23
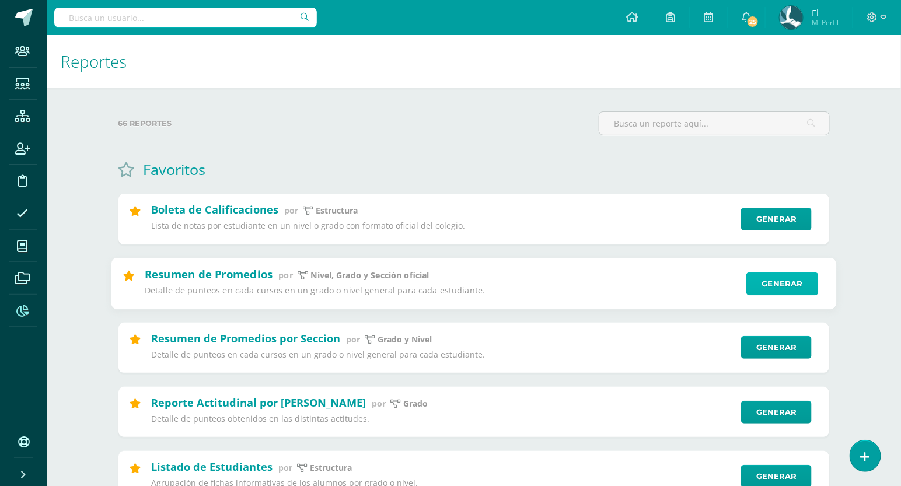
click at [765, 280] on link "Generar" at bounding box center [783, 283] width 72 height 23
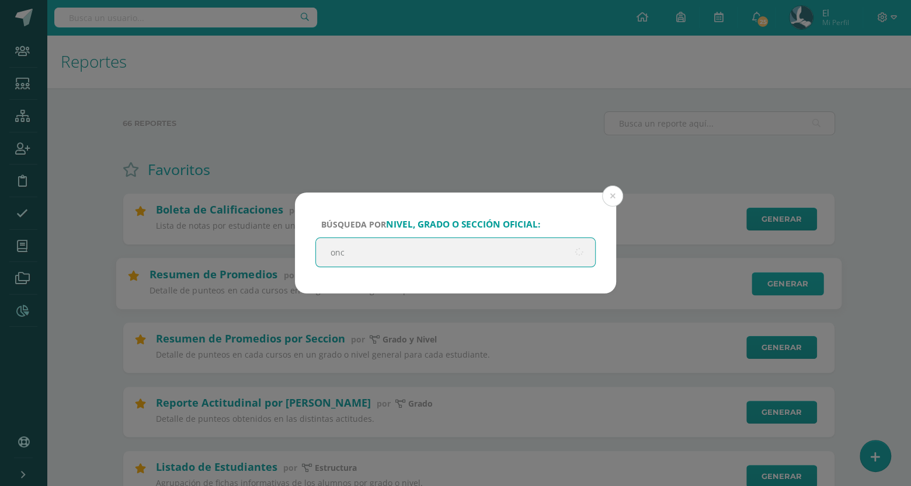
type input "once"
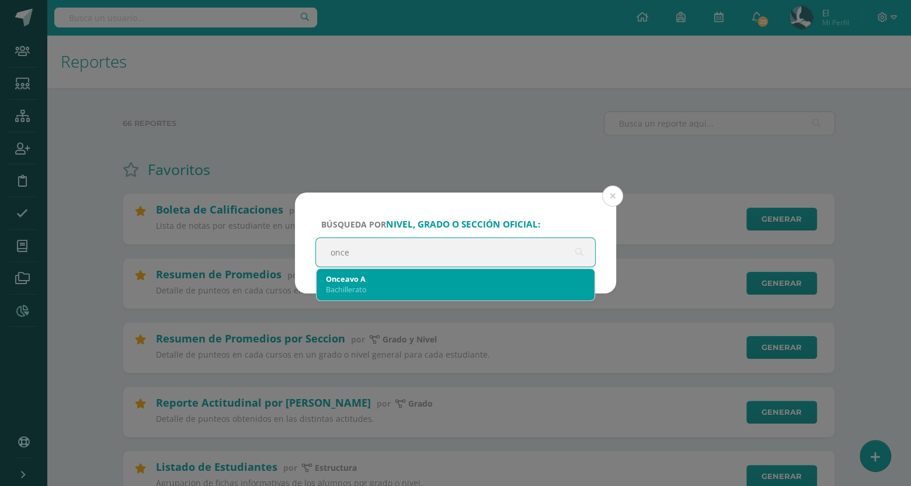
click at [510, 277] on div "Onceavo A" at bounding box center [455, 279] width 259 height 11
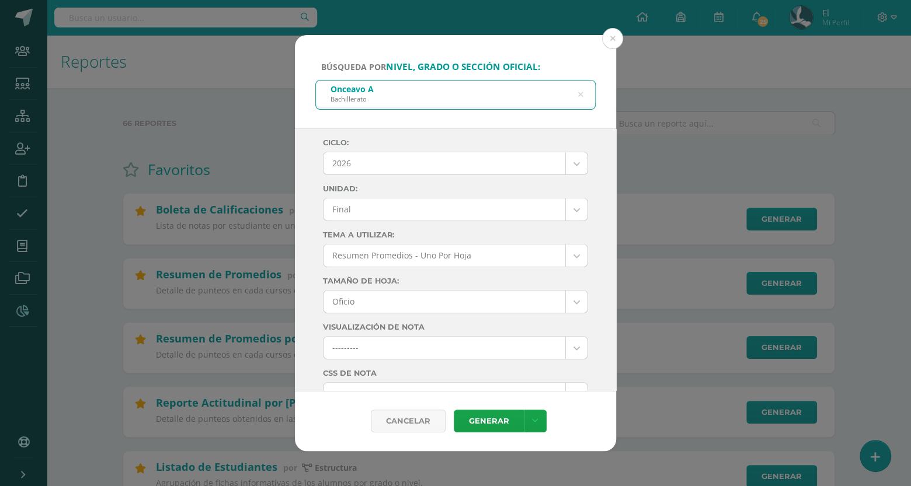
scroll to position [17, 0]
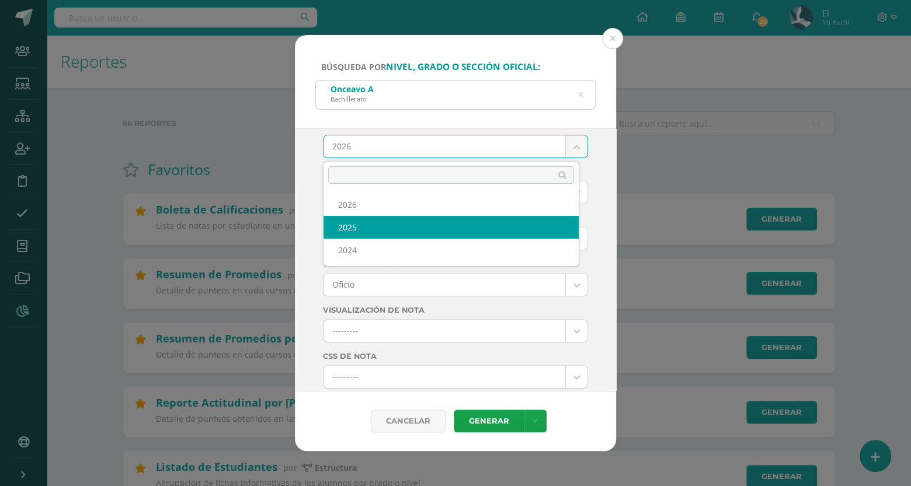
select select "4"
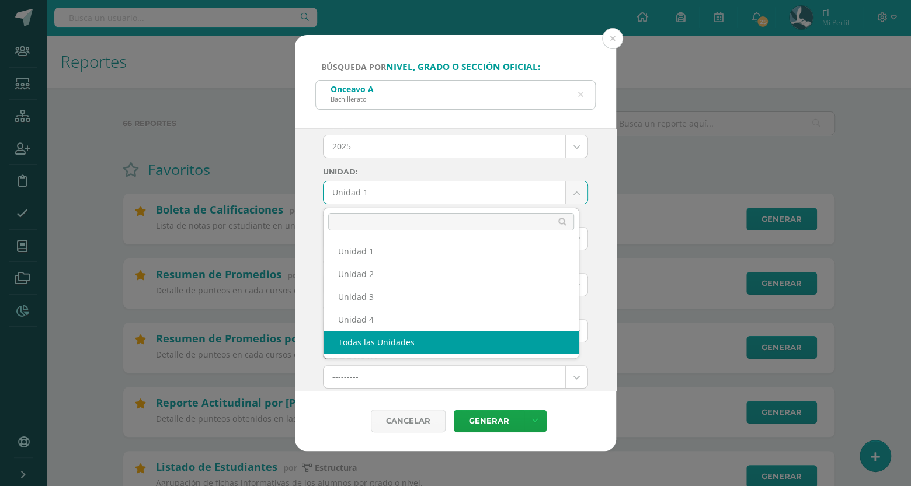
select select "all_units"
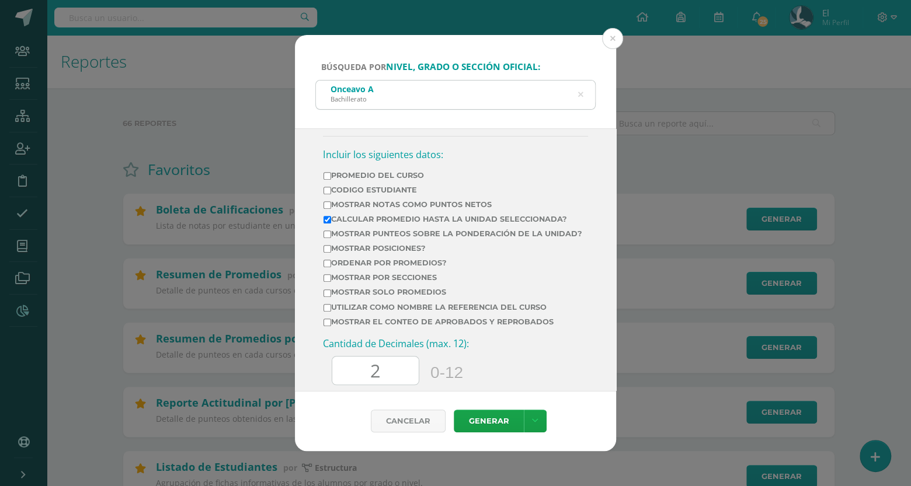
scroll to position [372, 0]
click at [342, 208] on label "Mostrar Notas Como Puntos Netos" at bounding box center [452, 203] width 259 height 9
click at [331, 208] on input "Mostrar Notas Como Puntos Netos" at bounding box center [327, 204] width 8 height 8
checkbox input "true"
click at [336, 218] on label "Calcular promedio hasta la unidad seleccionada?" at bounding box center [452, 218] width 259 height 9
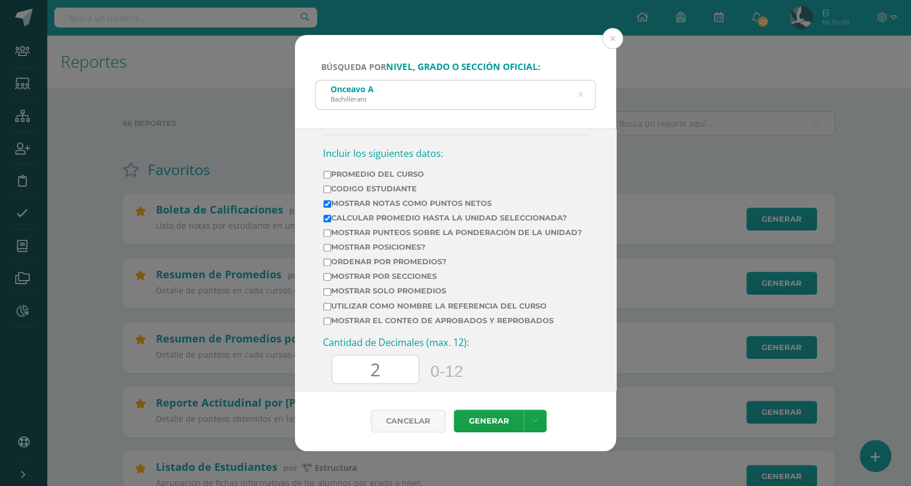
click at [331, 218] on input "Calcular promedio hasta la unidad seleccionada?" at bounding box center [327, 219] width 8 height 8
checkbox input "false"
click at [336, 266] on label "Ordenar por promedios?" at bounding box center [452, 261] width 259 height 9
click at [331, 266] on input "Ordenar por promedios?" at bounding box center [327, 263] width 8 height 8
checkbox input "true"
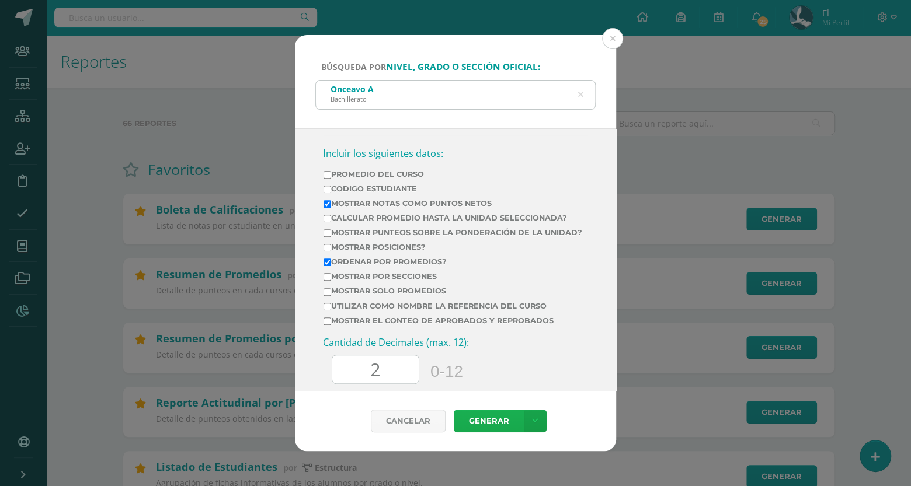
click at [504, 432] on link "Generar" at bounding box center [489, 421] width 70 height 23
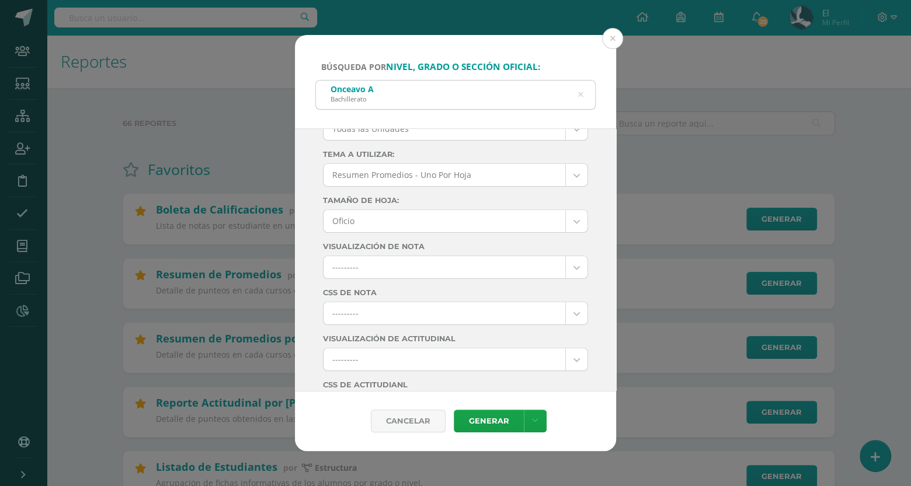
scroll to position [0, 0]
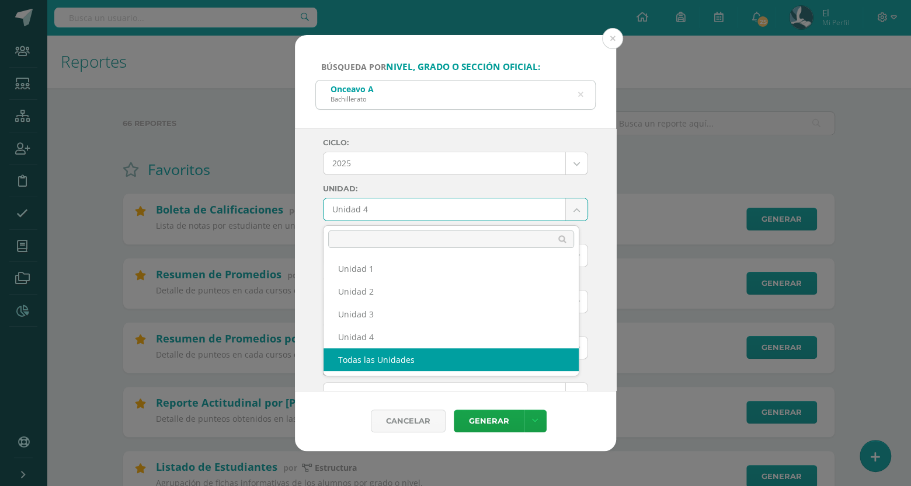
select select "all_units"
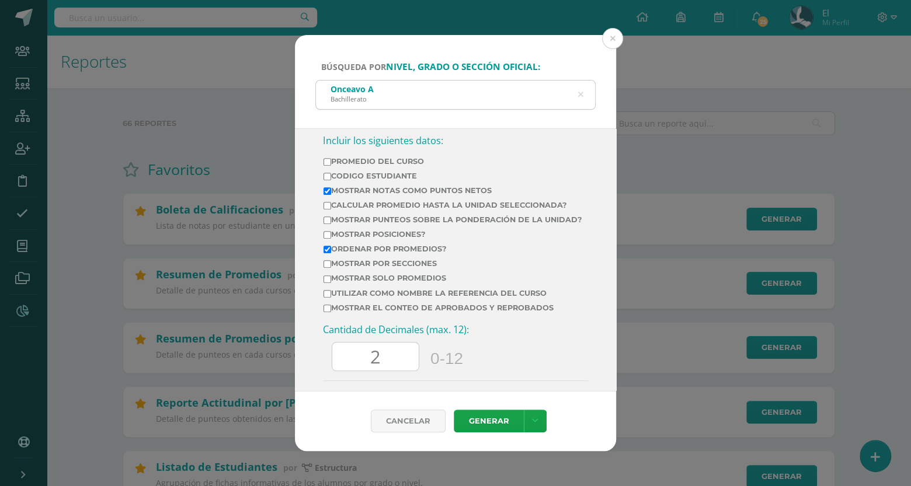
scroll to position [357, 0]
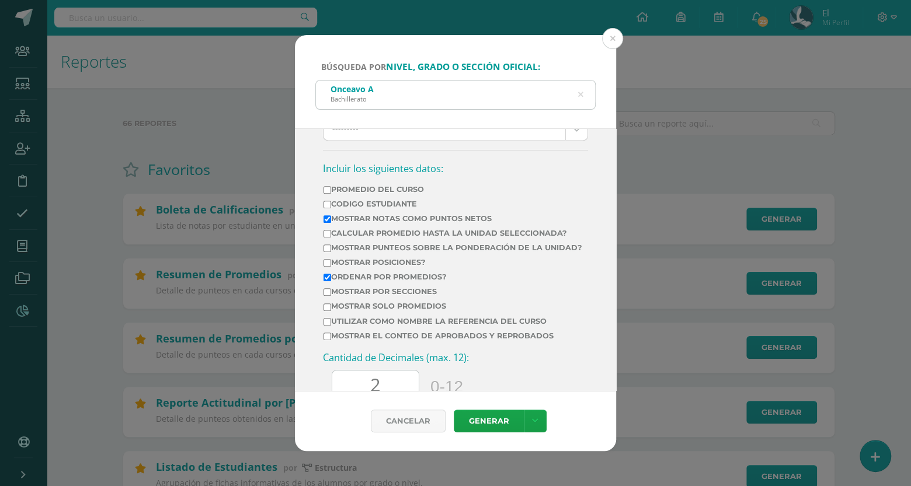
click at [351, 238] on label "Calcular promedio hasta la unidad seleccionada?" at bounding box center [452, 233] width 259 height 9
click at [331, 238] on input "Calcular promedio hasta la unidad seleccionada?" at bounding box center [327, 234] width 8 height 8
checkbox input "true"
click at [492, 419] on link "Generar" at bounding box center [489, 421] width 70 height 23
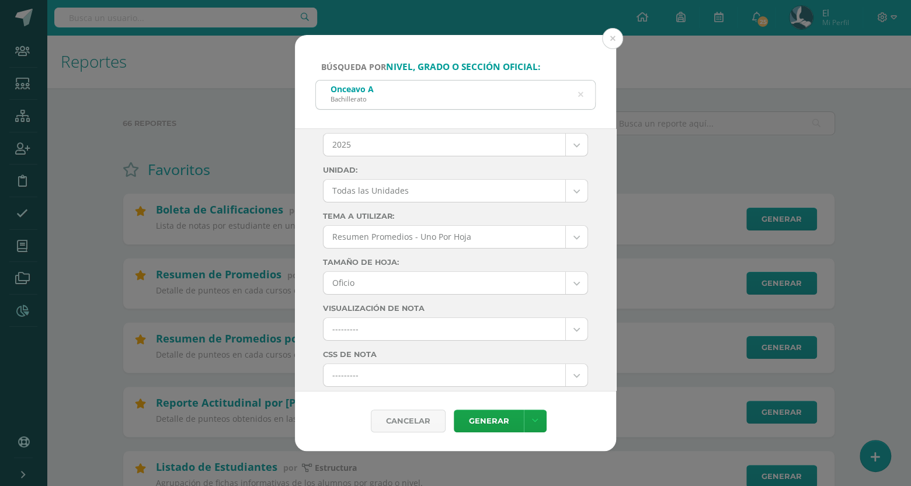
scroll to position [0, 0]
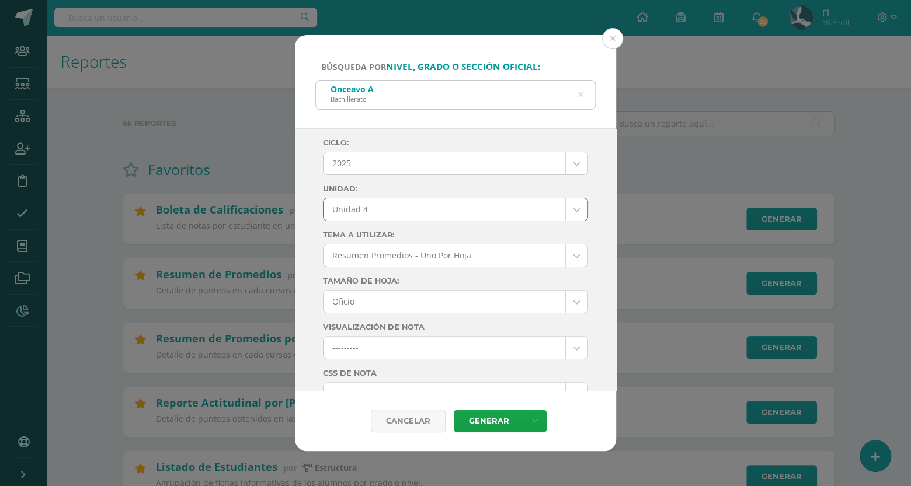
select select "Unidad 4"
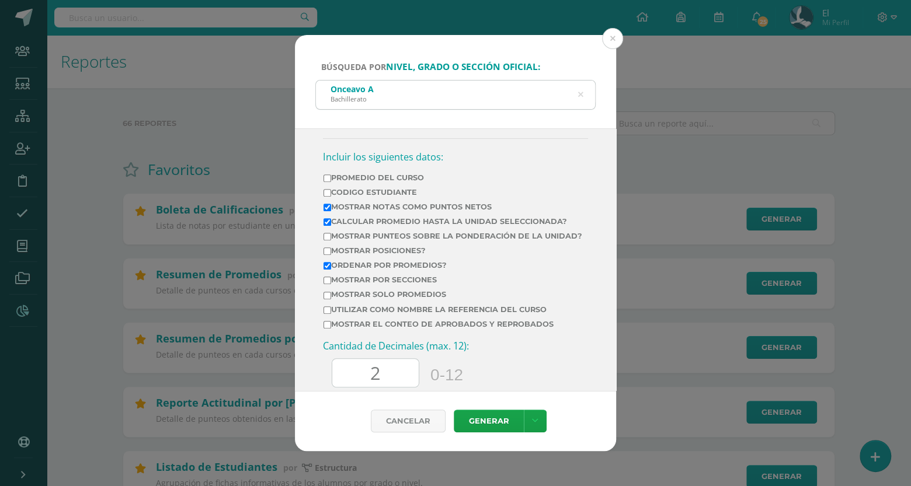
scroll to position [371, 0]
click at [482, 415] on link "Generar" at bounding box center [489, 421] width 70 height 23
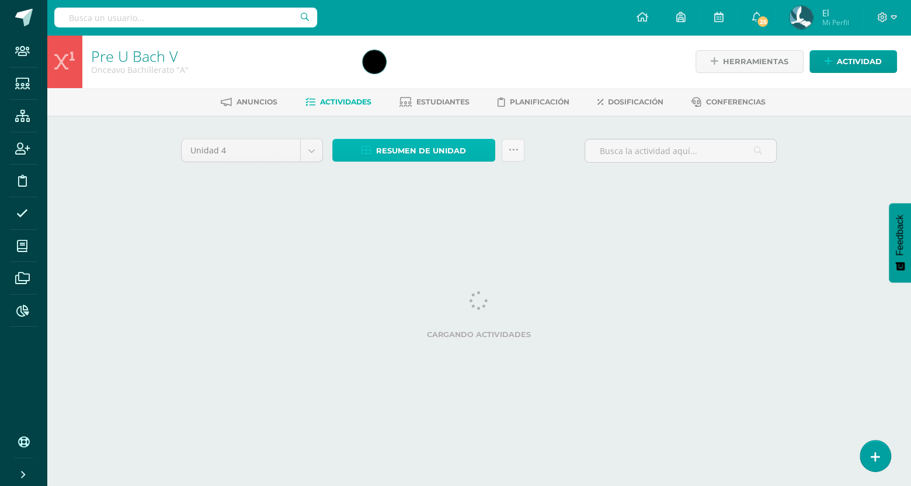
click at [462, 152] on span "Resumen de unidad" at bounding box center [421, 151] width 90 height 22
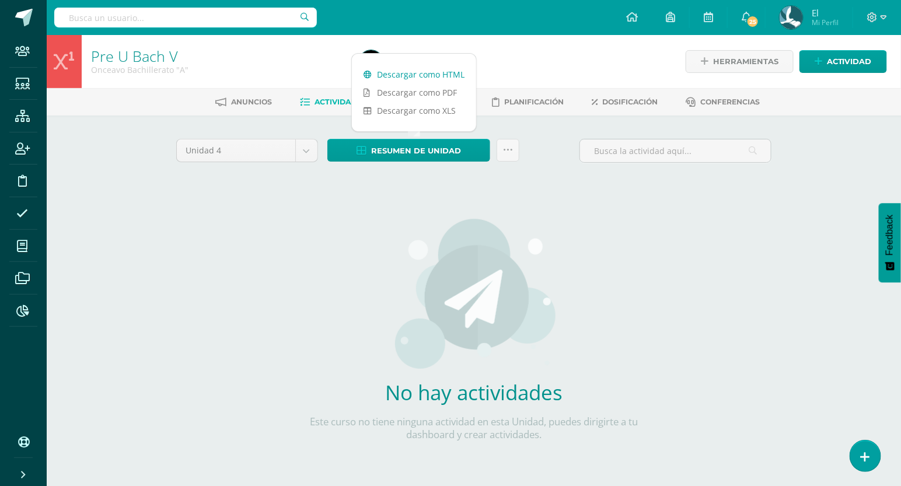
click at [410, 74] on link "Descargar como HTML" at bounding box center [414, 74] width 124 height 18
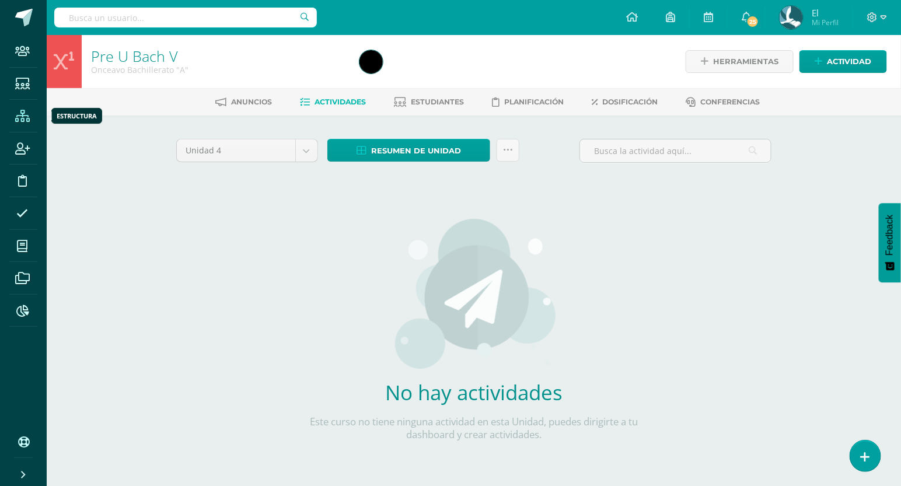
click at [28, 117] on icon at bounding box center [22, 116] width 15 height 12
click at [308, 148] on body "Staff Estudiantes Estructura Inscripción Disciplina Asistencia Mis cursos Archi…" at bounding box center [450, 250] width 901 height 501
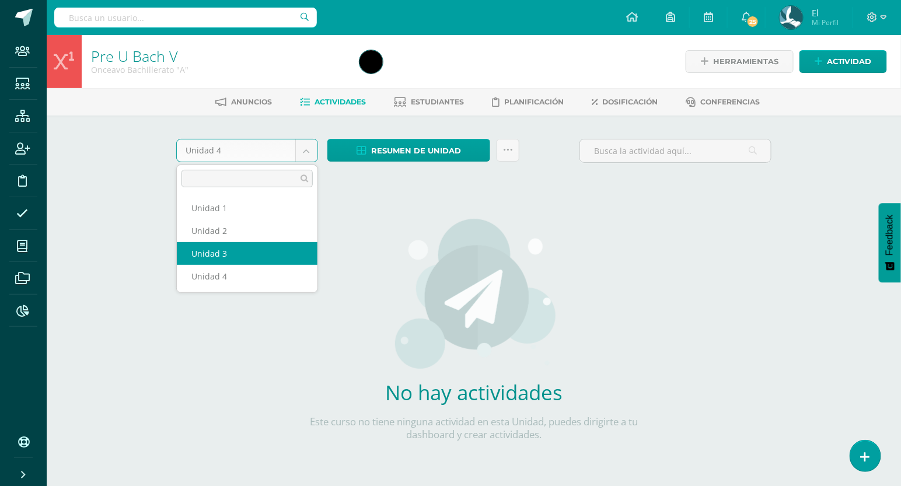
select select "Unidad 3"
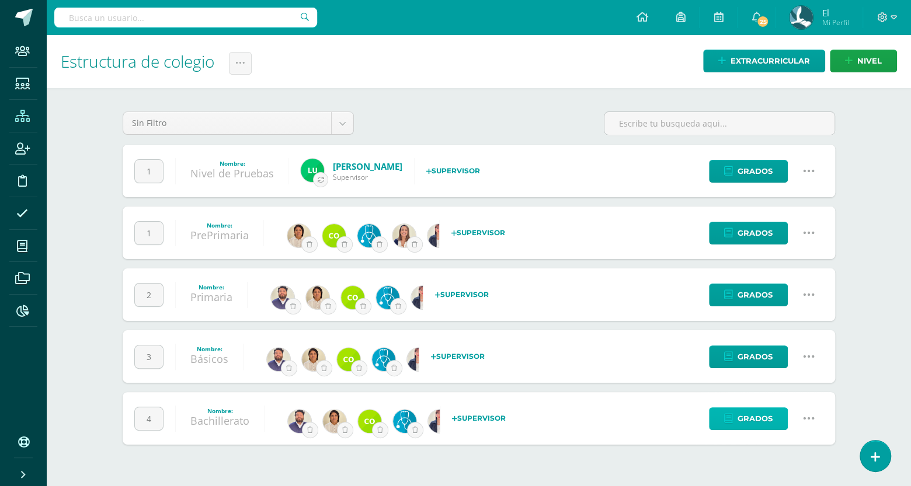
click at [759, 417] on span "Grados" at bounding box center [754, 419] width 35 height 22
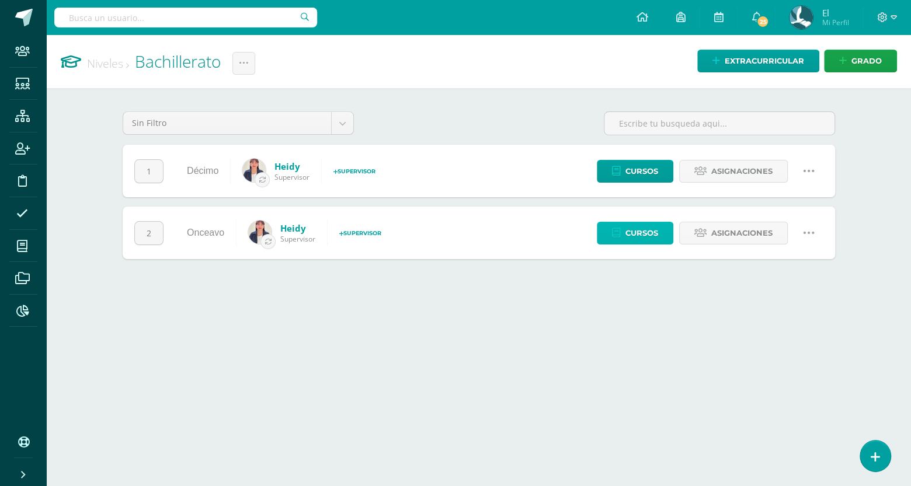
click at [639, 228] on span "Cursos" at bounding box center [641, 233] width 33 height 22
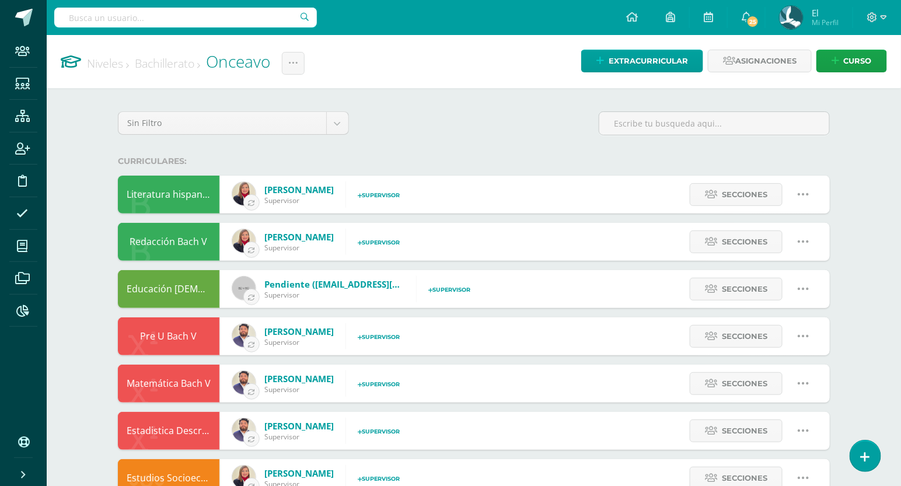
click at [808, 339] on icon at bounding box center [803, 336] width 13 height 13
click at [779, 371] on link "Editar" at bounding box center [780, 377] width 91 height 18
type input "Pre U Bach V"
type input "None"
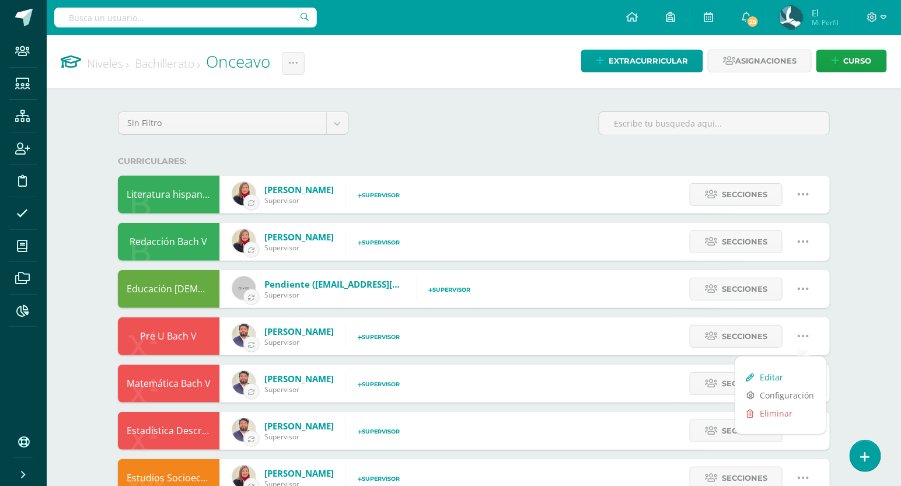
type input "None"
checkbox input "false"
checkbox input "true"
select select "6"
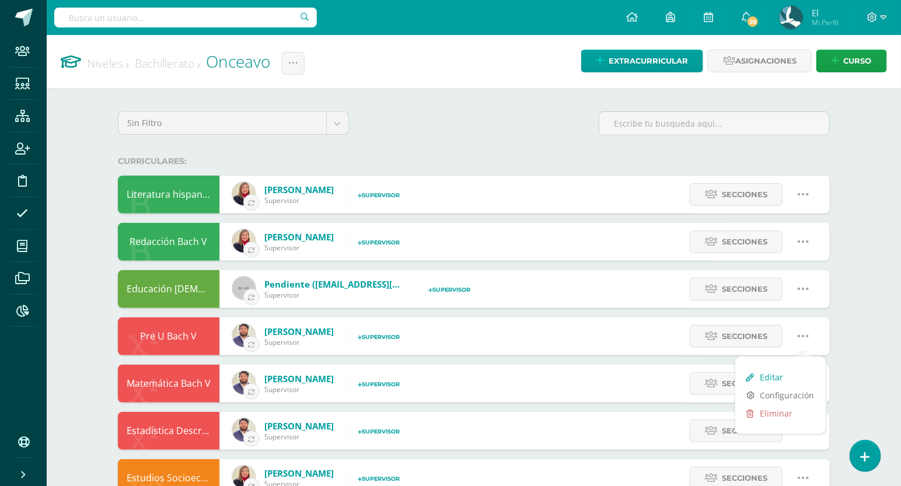
select select "6"
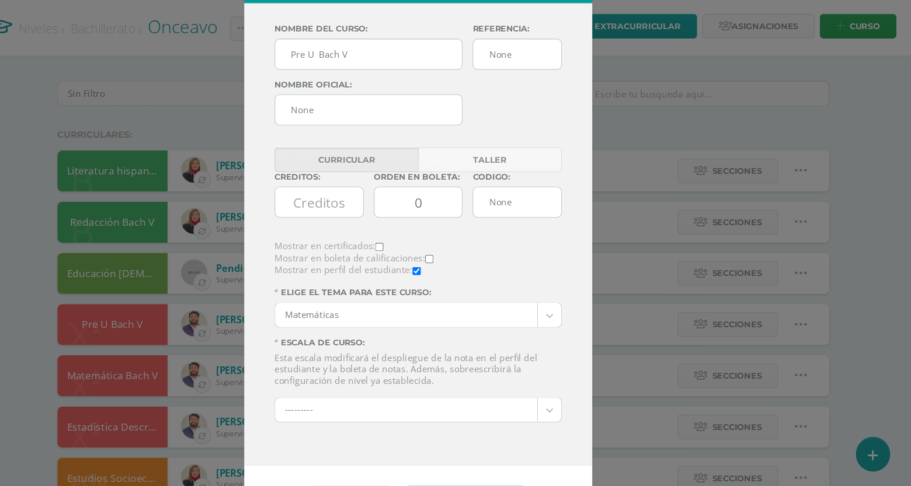
click at [462, 277] on input "checkbox" at bounding box center [466, 276] width 8 height 8
checkbox input "true"
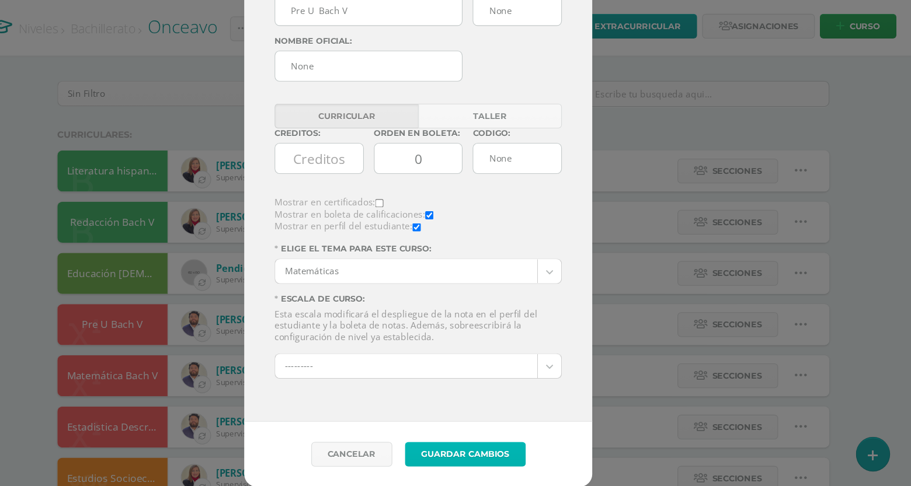
click at [508, 461] on button "Guardar Cambios" at bounding box center [498, 456] width 111 height 23
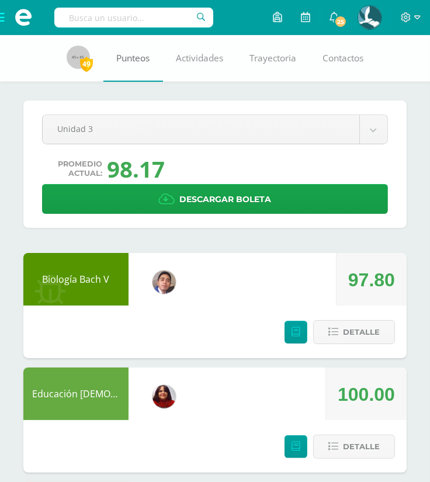
click at [130, 55] on span "Punteos" at bounding box center [132, 58] width 33 height 12
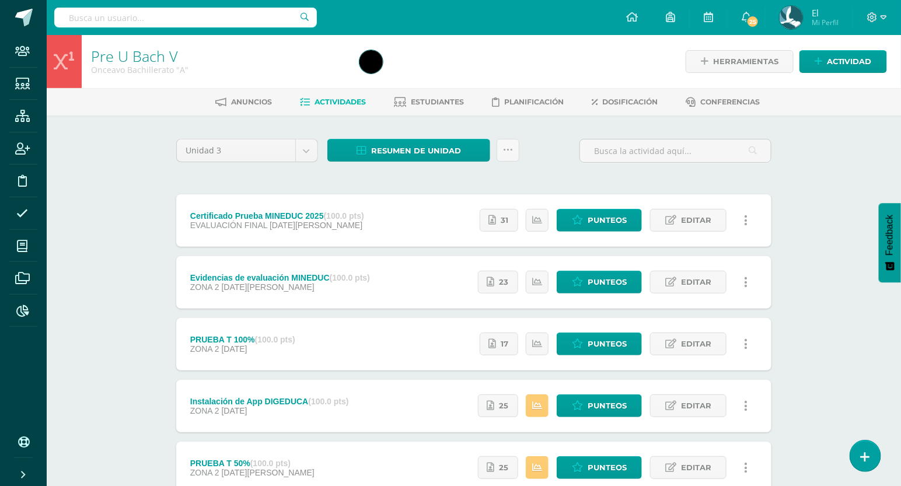
click at [419, 162] on div "Resumen de unidad Descargar como HTML Descargar como PDF Descargar como XLS Sub…" at bounding box center [423, 155] width 201 height 33
click at [413, 156] on span "Resumen de unidad" at bounding box center [416, 151] width 90 height 22
click at [412, 75] on link "Descargar como HTML" at bounding box center [410, 74] width 124 height 18
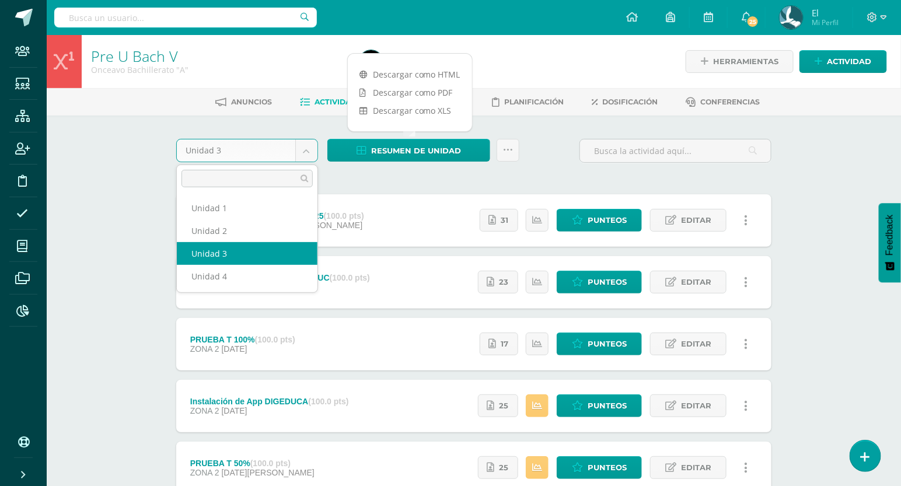
click at [297, 151] on body "Staff Estudiantes Estructura Inscripción Disciplina Asistencia Mis cursos Archi…" at bounding box center [450, 379] width 901 height 758
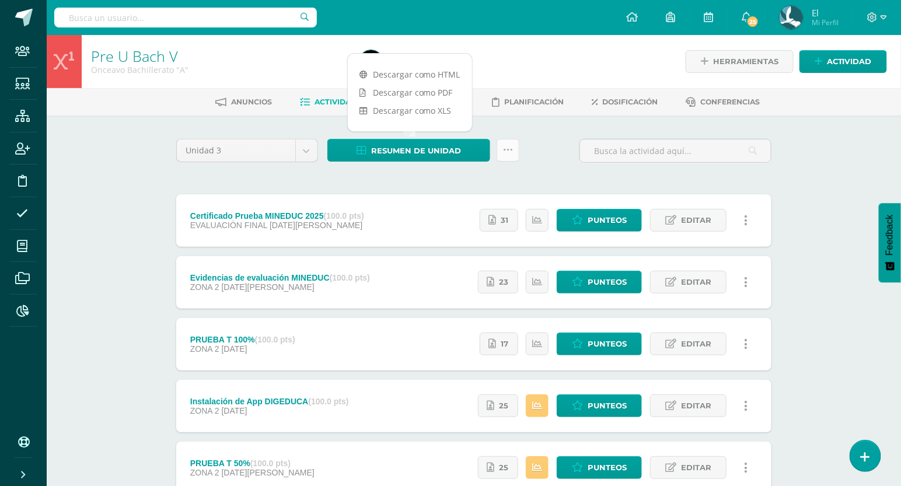
click at [508, 153] on body "Staff Estudiantes Estructura Inscripción Disciplina Asistencia Mis cursos Archi…" at bounding box center [450, 379] width 901 height 758
click at [508, 153] on icon at bounding box center [508, 150] width 10 height 10
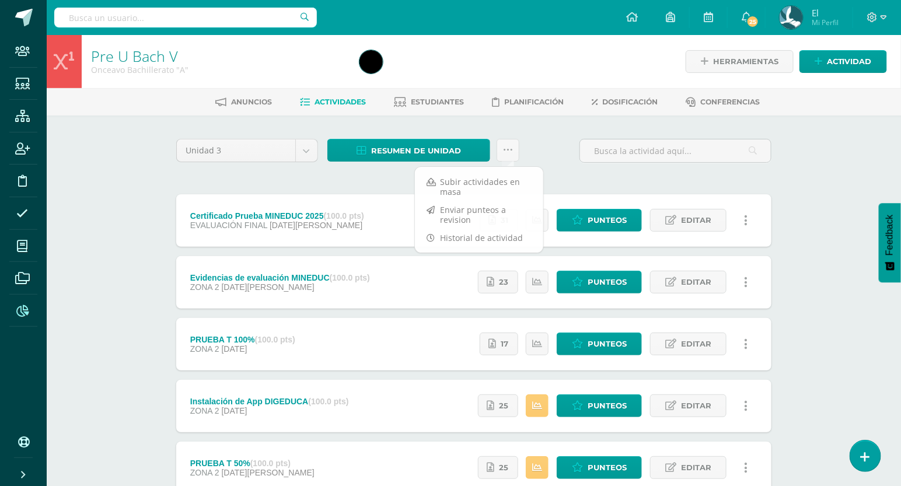
click at [36, 305] on link "Reportes" at bounding box center [23, 311] width 28 height 33
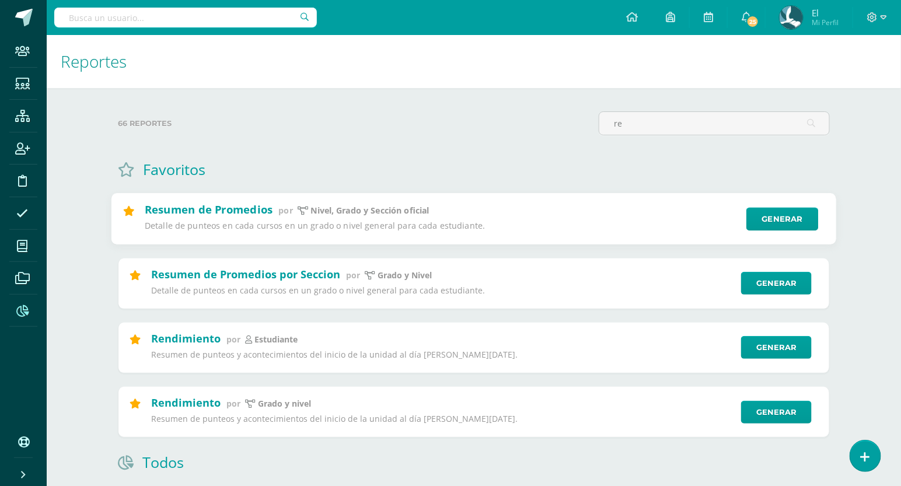
type input "r"
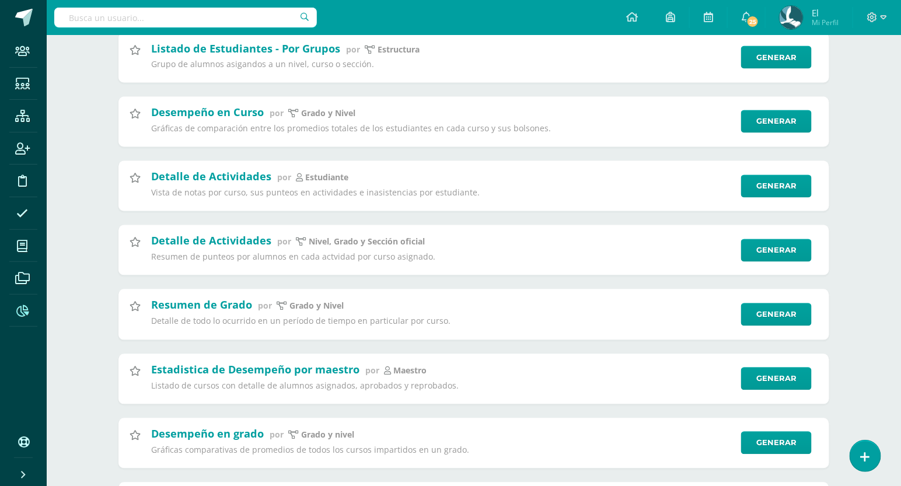
scroll to position [777, 0]
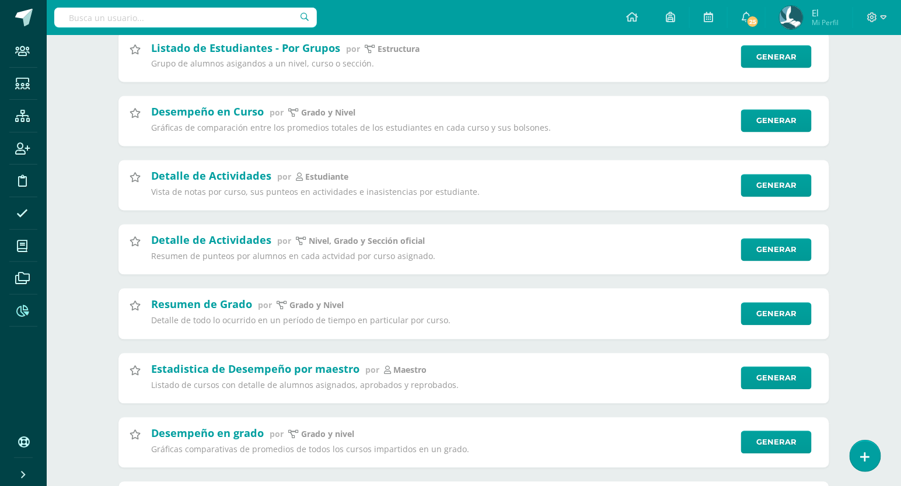
type input "curso"
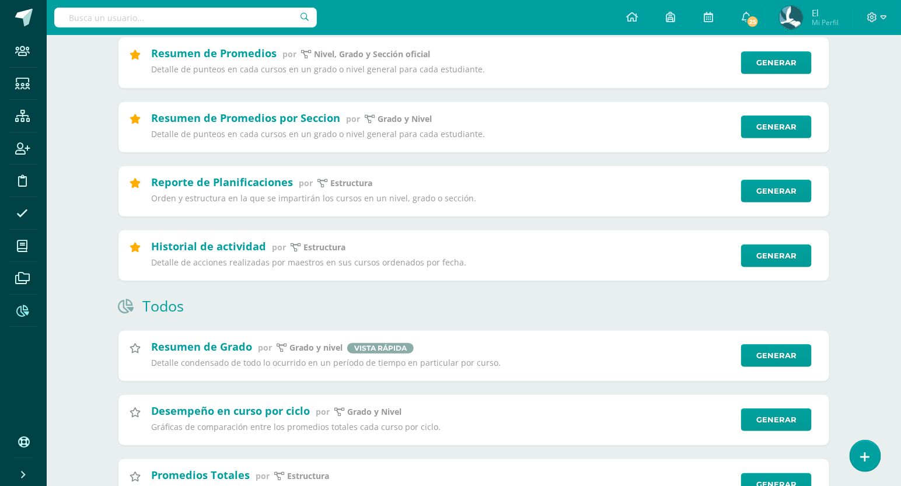
scroll to position [0, 0]
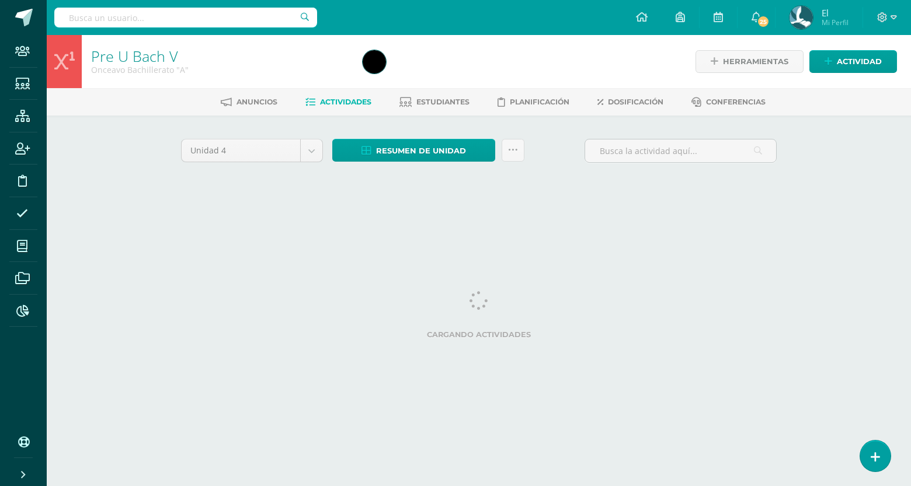
select select "Unidad 3"
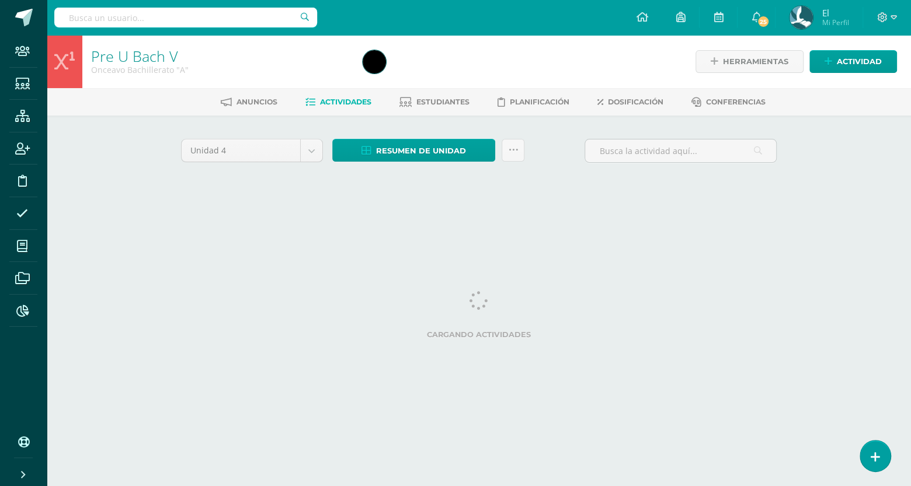
click at [10, 134] on link "Inscripción" at bounding box center [23, 149] width 28 height 33
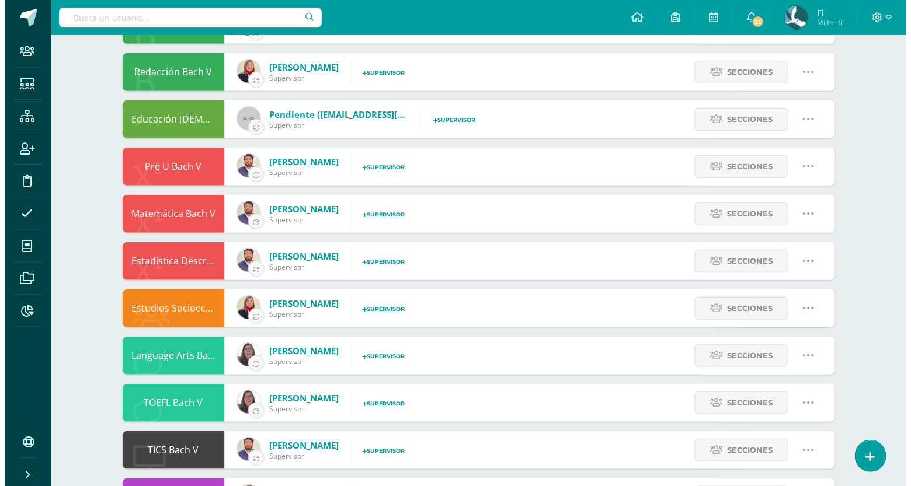
scroll to position [172, 0]
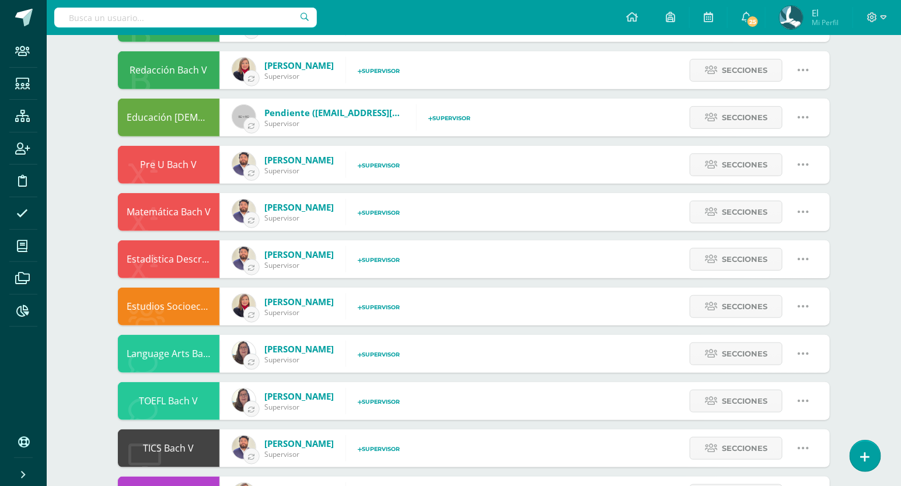
click at [800, 163] on icon at bounding box center [803, 164] width 13 height 13
click at [775, 206] on link "Editar" at bounding box center [780, 206] width 91 height 18
type input "Pre U Bach V"
type input "None"
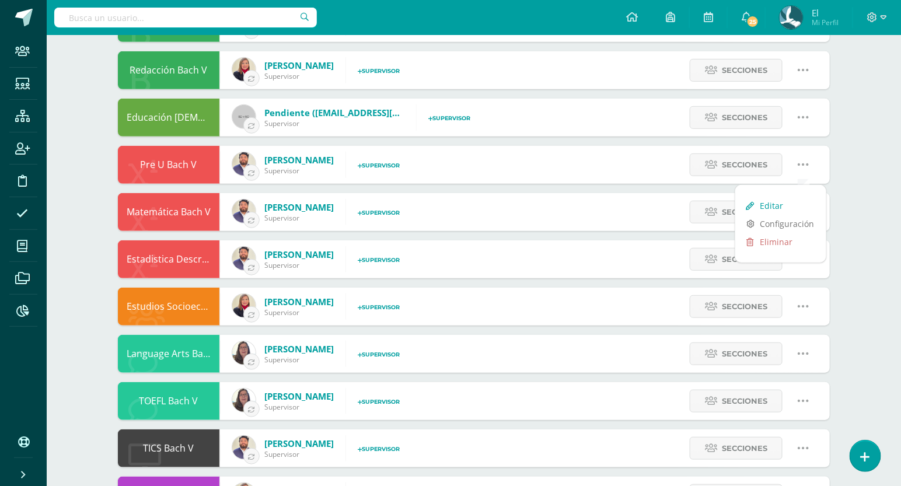
type input "None"
checkbox input "false"
checkbox input "true"
select select "6"
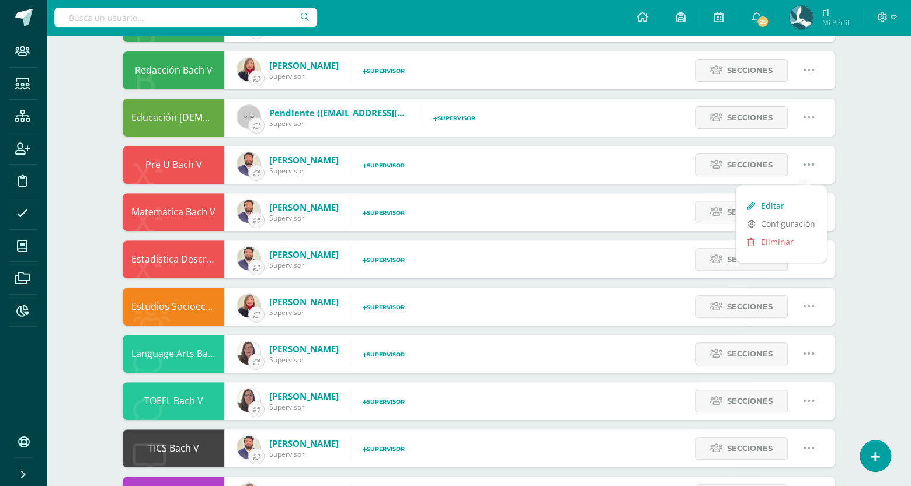
select select "6"
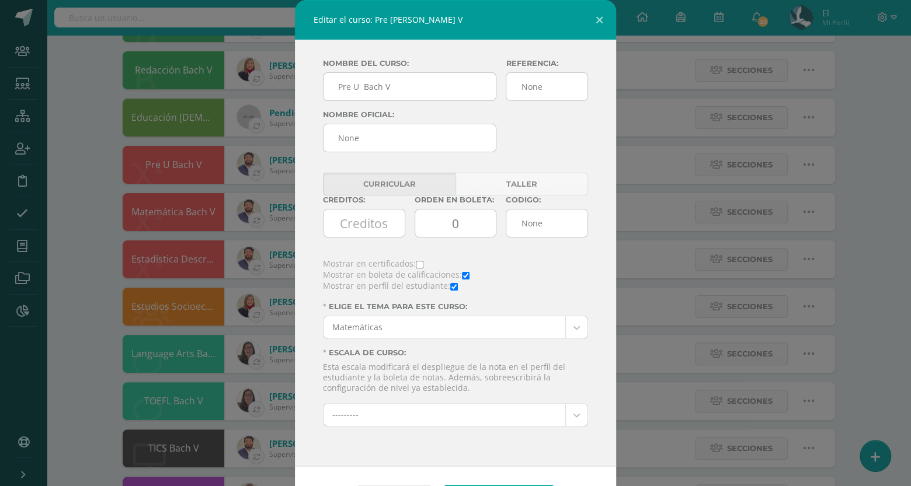
click at [462, 277] on input "checkbox" at bounding box center [466, 276] width 8 height 8
checkbox input "false"
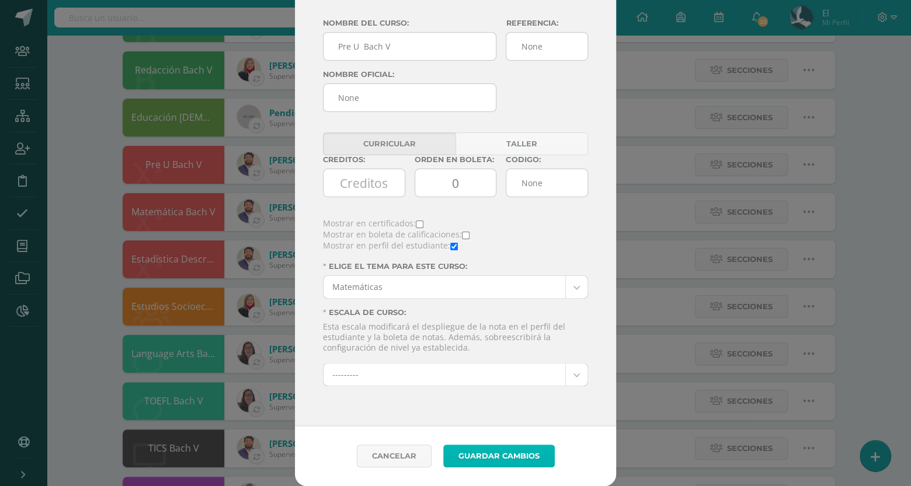
click at [515, 462] on button "Guardar Cambios" at bounding box center [498, 456] width 111 height 23
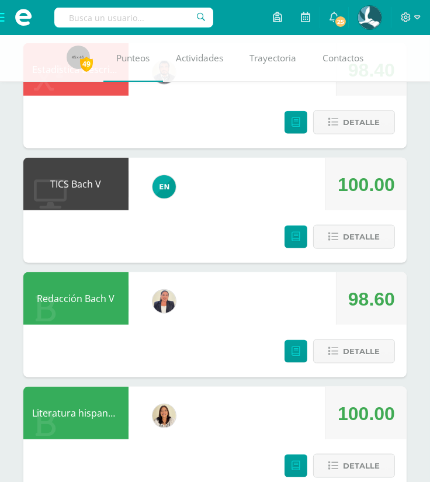
scroll to position [1386, 0]
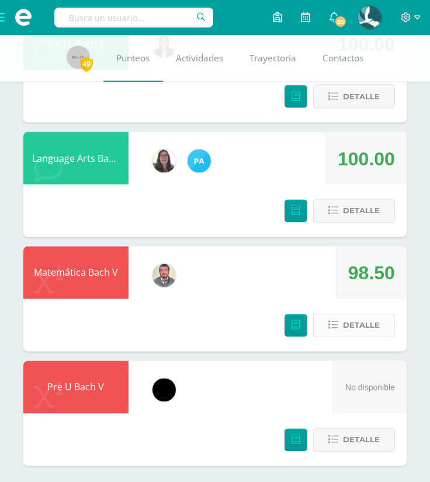
click at [366, 315] on span "Detalle" at bounding box center [361, 326] width 37 height 22
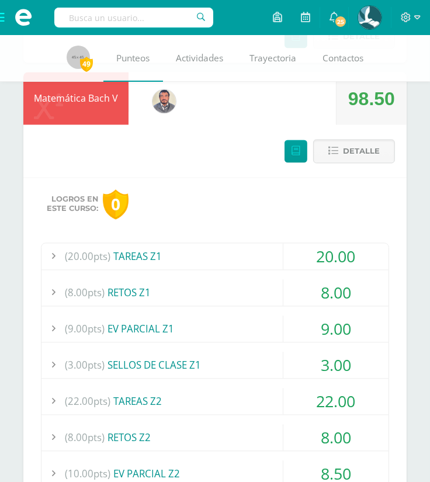
scroll to position [1560, 0]
click at [358, 141] on span "Detalle" at bounding box center [361, 152] width 37 height 22
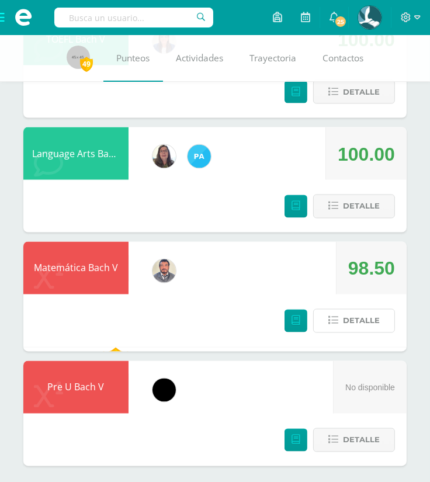
scroll to position [1386, 0]
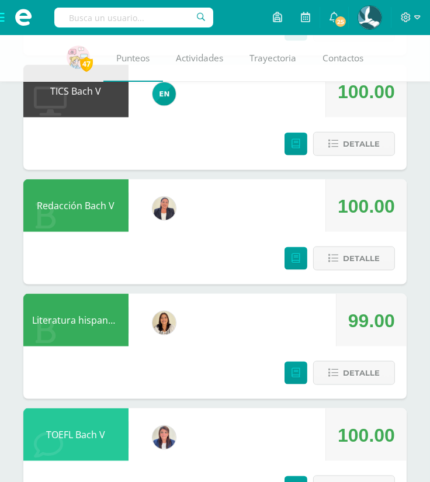
scroll to position [1386, 0]
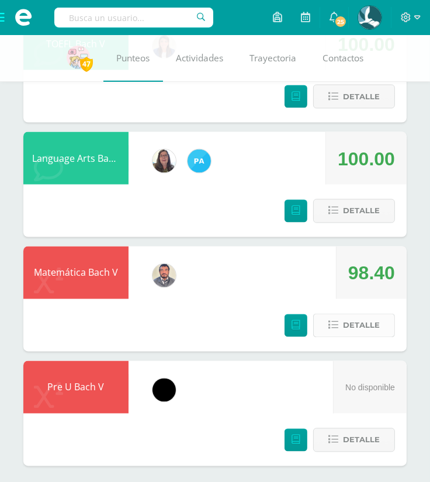
click at [346, 325] on span "Detalle" at bounding box center [361, 326] width 37 height 22
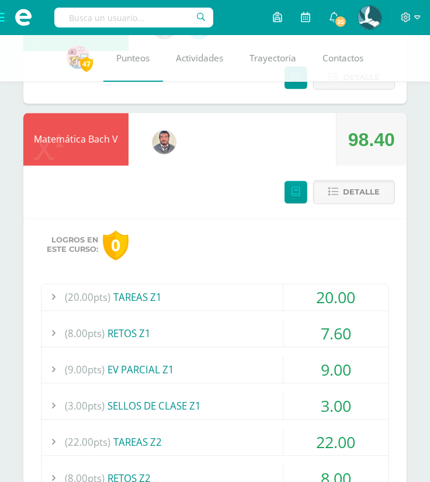
scroll to position [1511, 0]
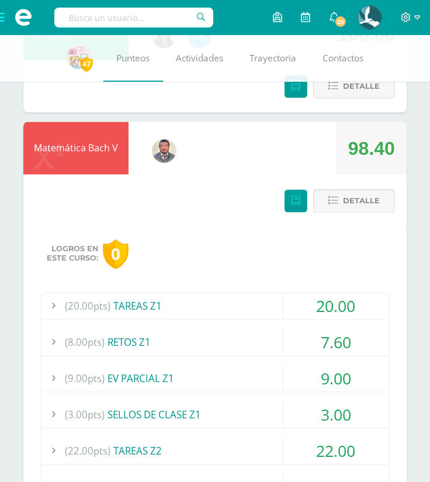
click at [362, 199] on span "Detalle" at bounding box center [361, 201] width 37 height 22
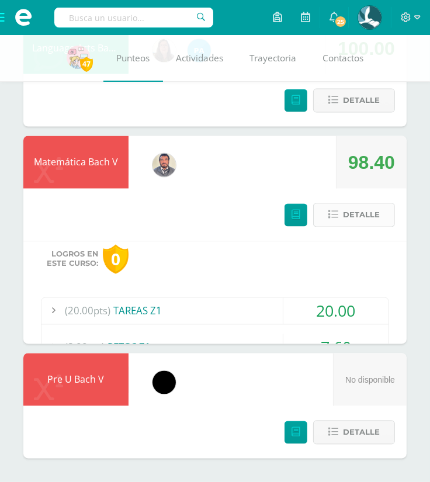
scroll to position [1386, 0]
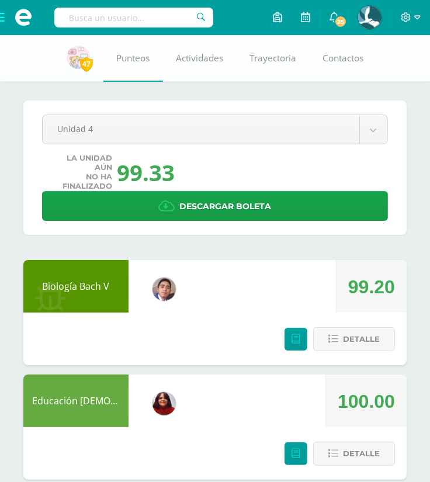
click at [69, 58] on img at bounding box center [78, 57] width 23 height 23
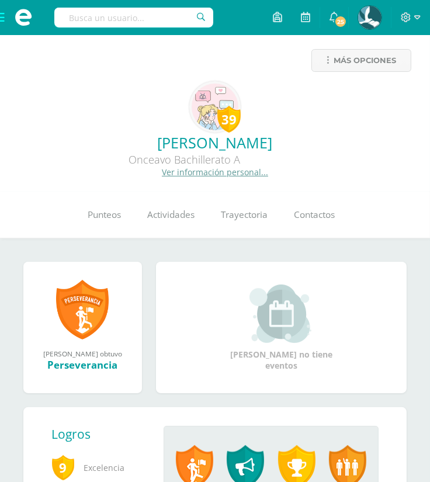
click at [62, 79] on div "Más opciones" at bounding box center [214, 65] width 411 height 32
